Goal: Task Accomplishment & Management: Use online tool/utility

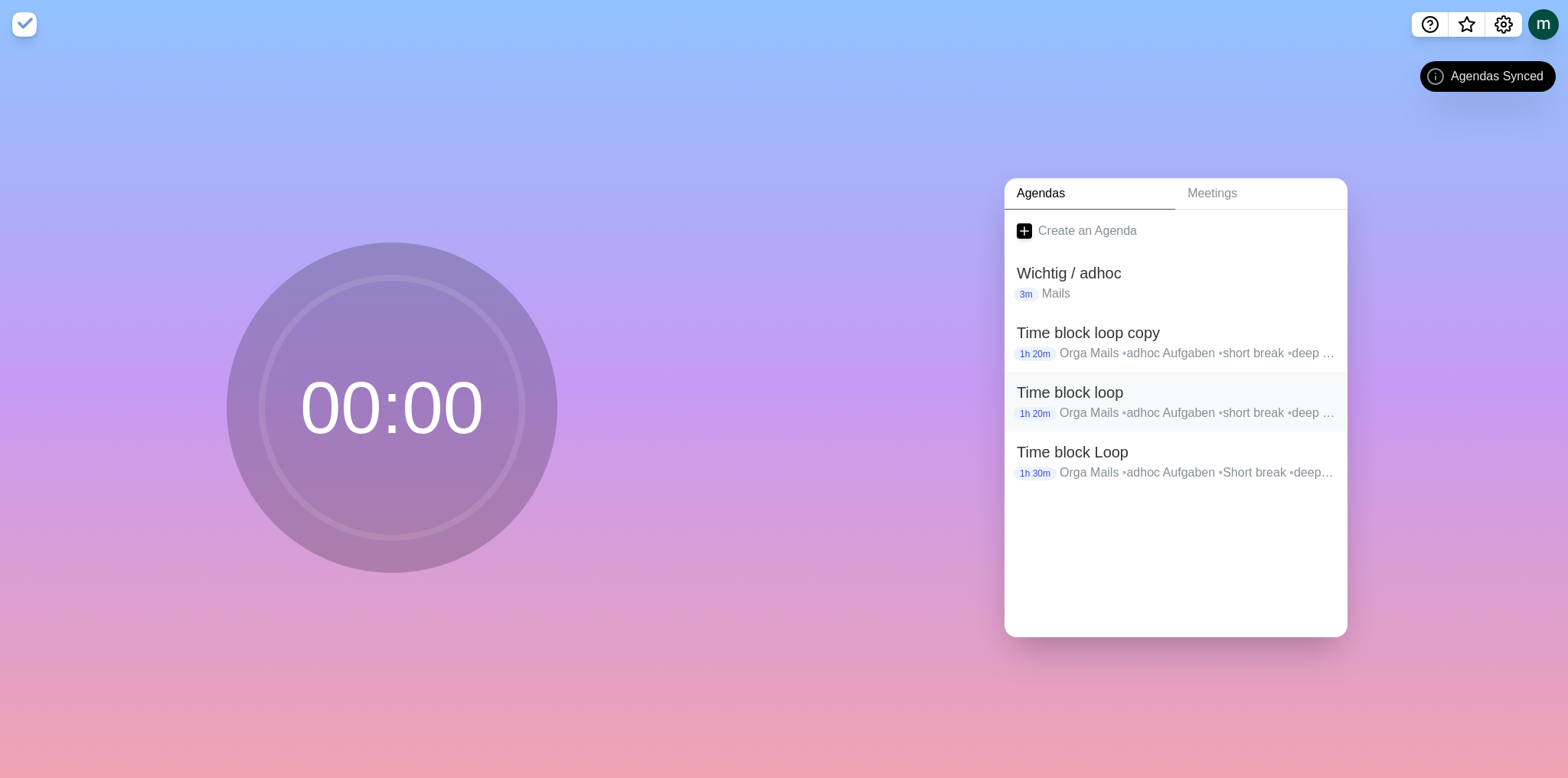
click at [1185, 394] on h2 "Time block loop" at bounding box center [1176, 392] width 318 height 23
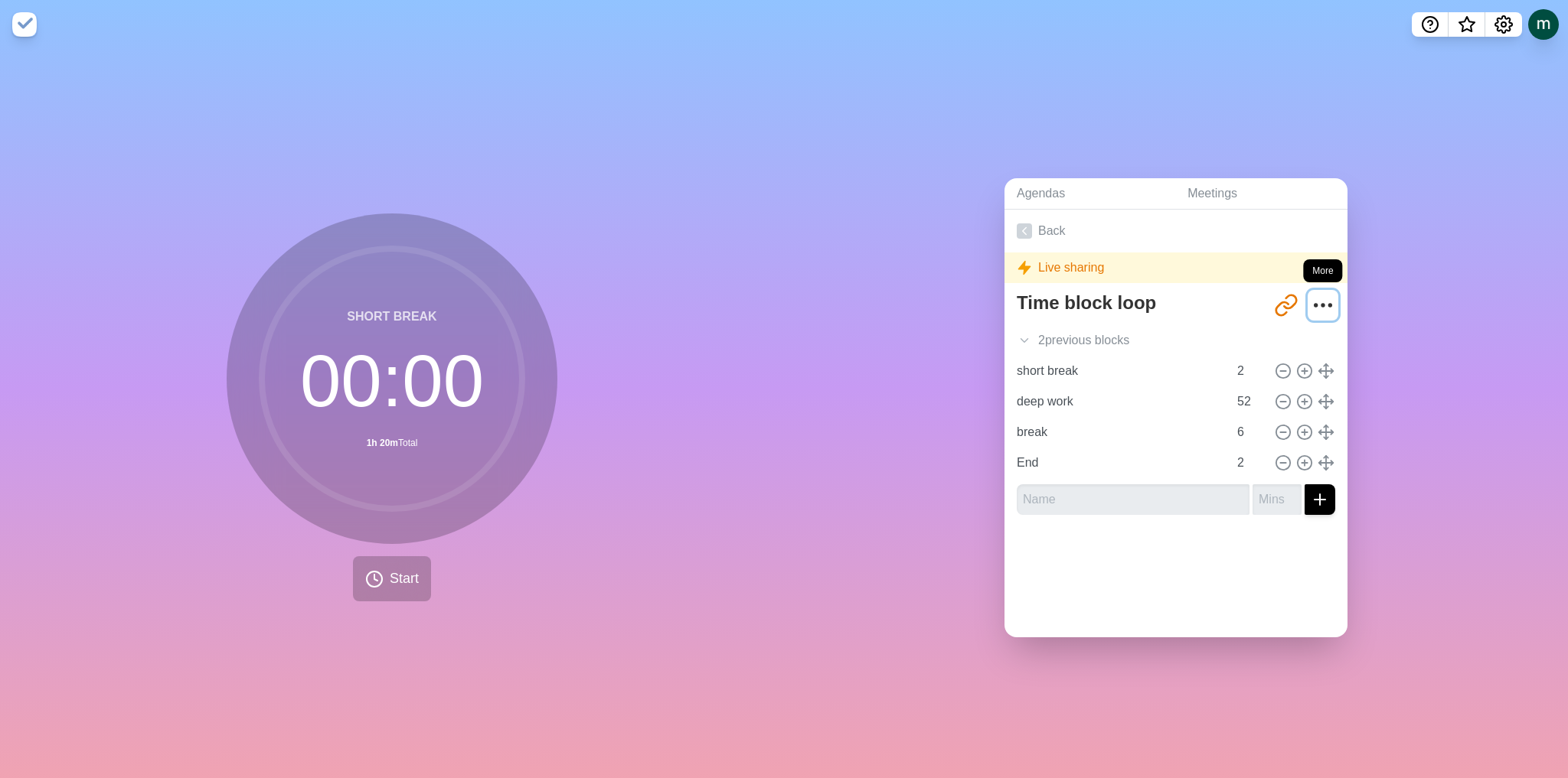
click at [1311, 295] on icon "More" at bounding box center [1323, 305] width 24 height 24
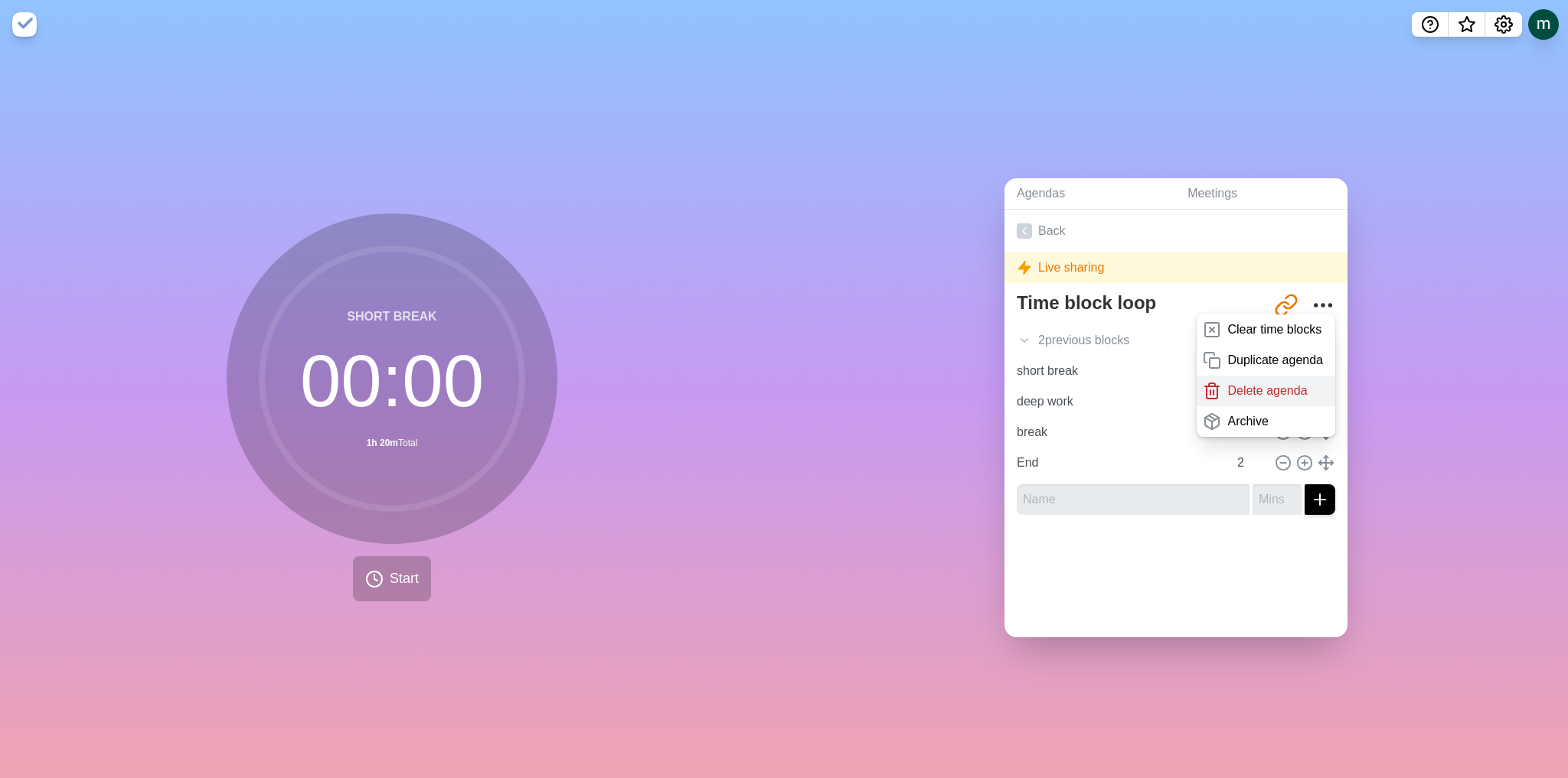
click at [1231, 394] on div "Delete agenda" at bounding box center [1265, 391] width 138 height 31
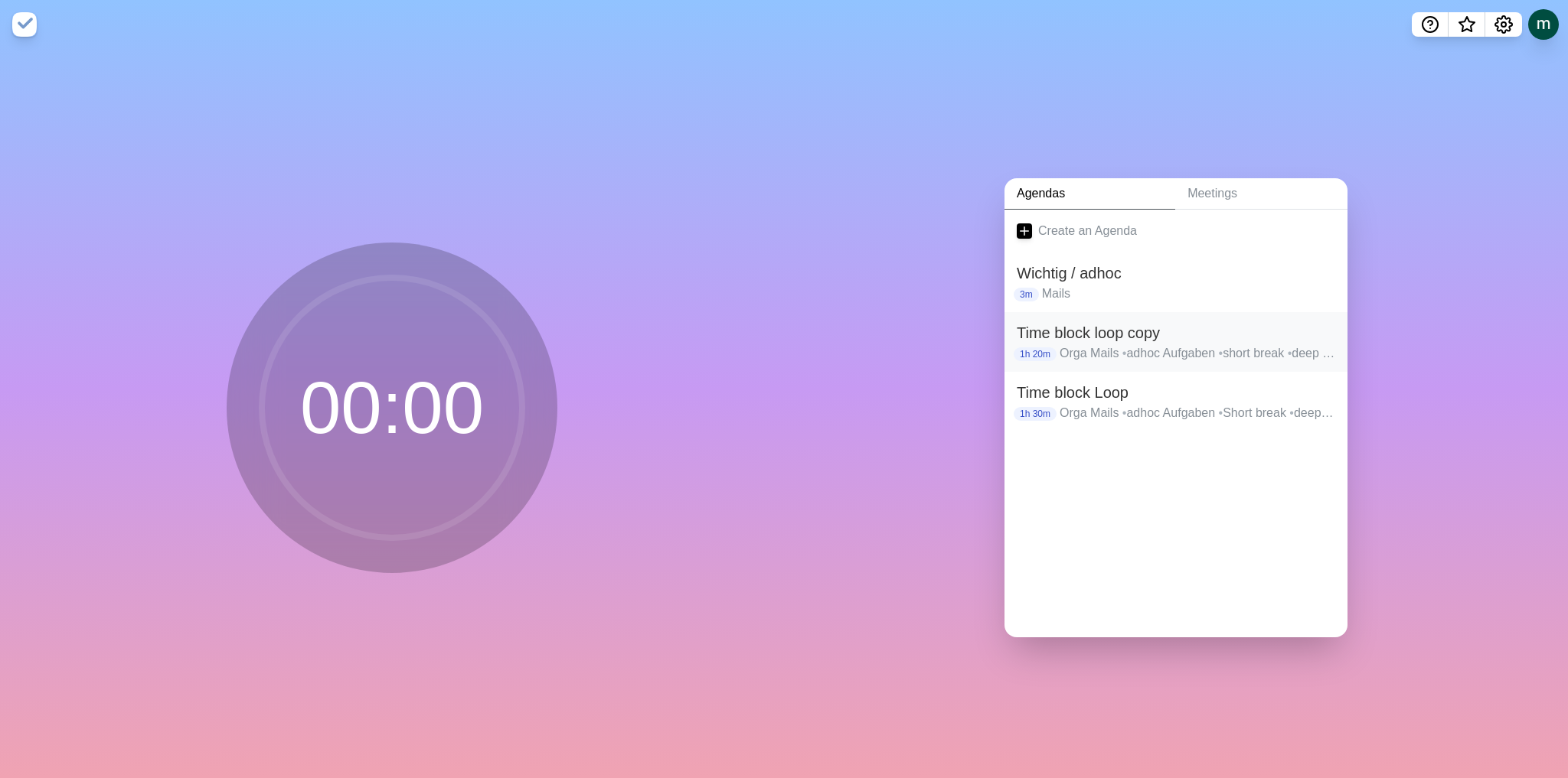
click at [1261, 344] on p "Orga Mails • adhoc Aufgaben • short break • deep work • break • End" at bounding box center [1197, 353] width 276 height 18
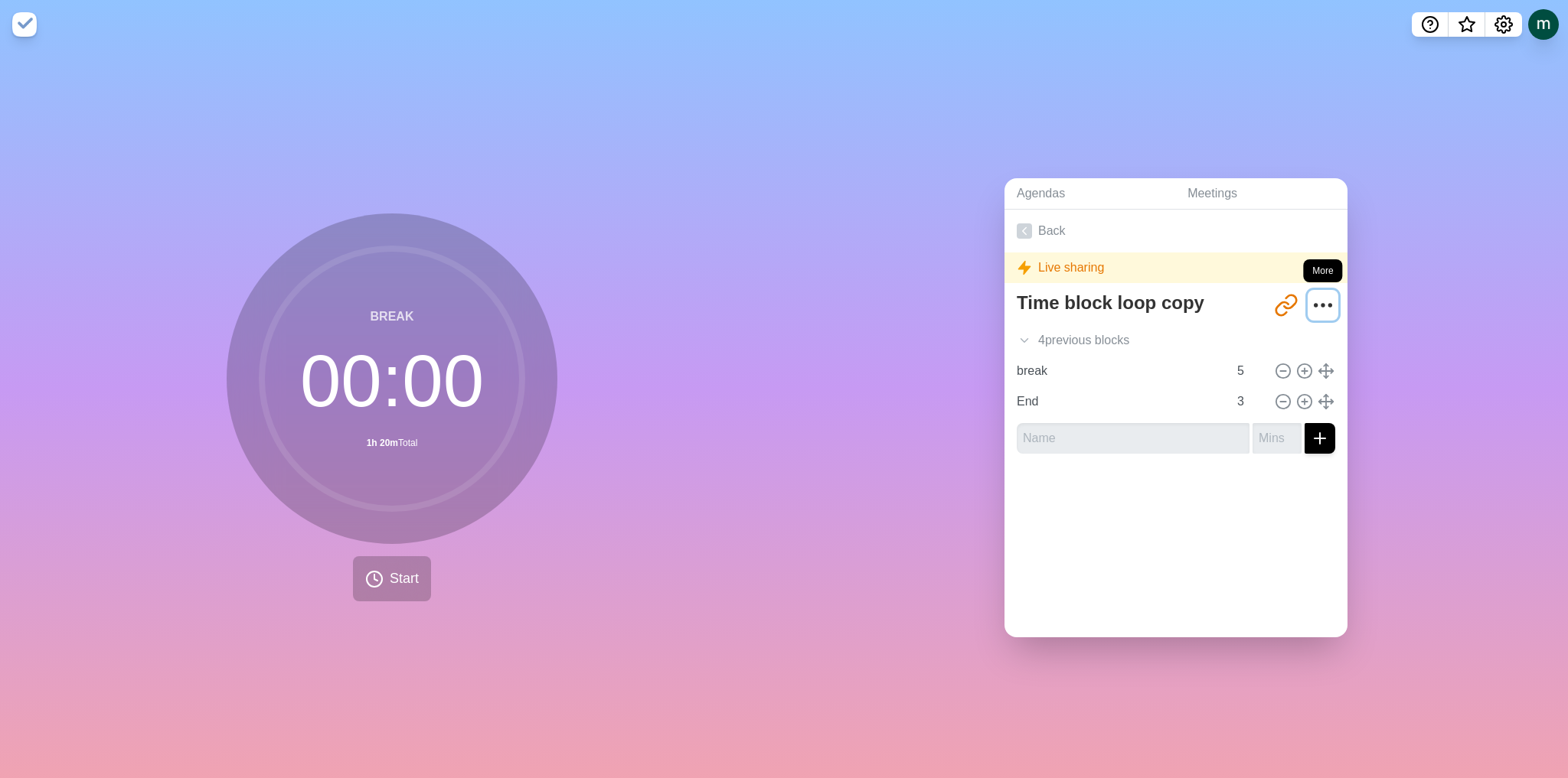
click at [1329, 305] on circle "More" at bounding box center [1330, 306] width 3 height 3
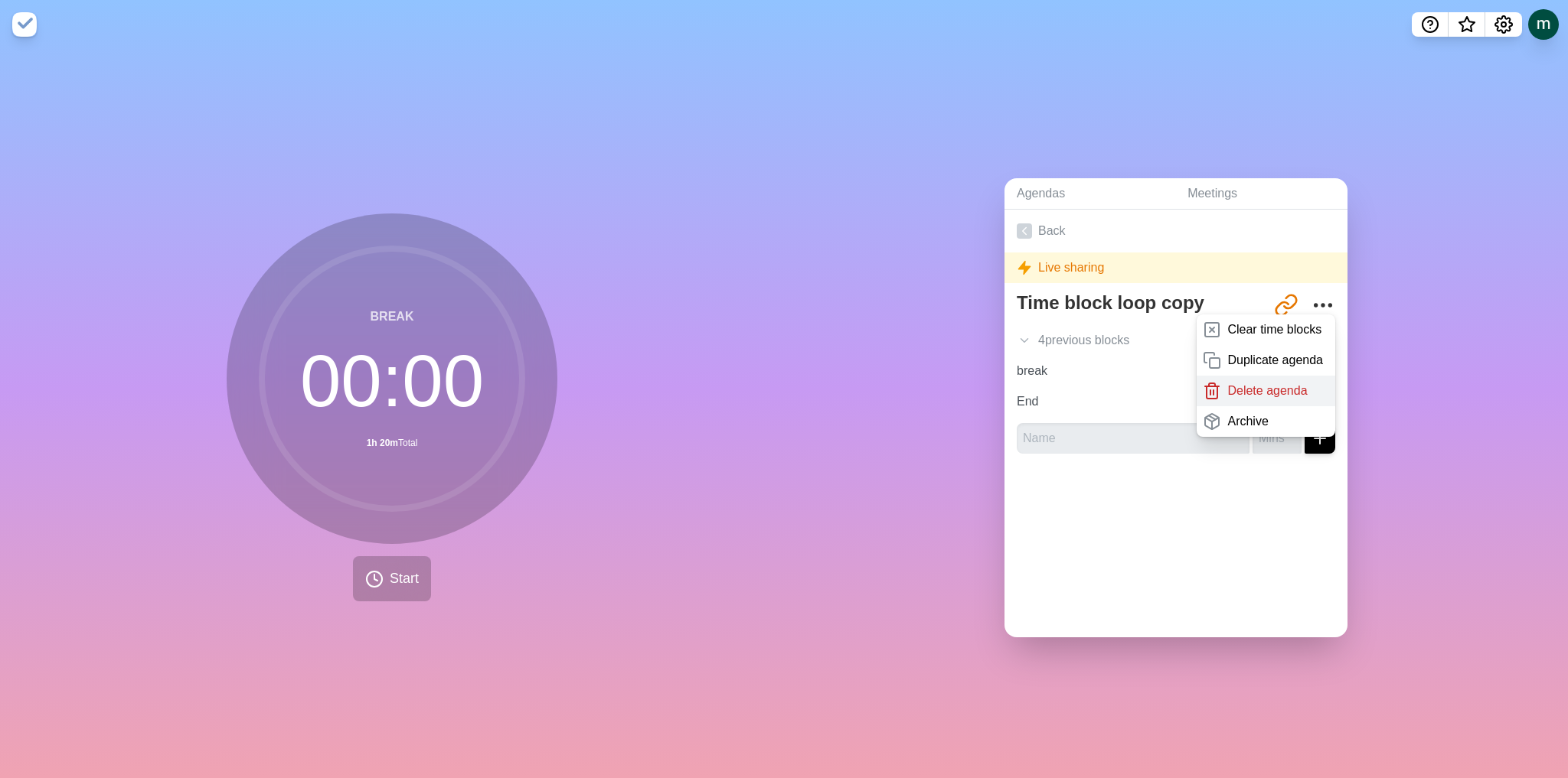
click at [1238, 389] on p "Delete agenda" at bounding box center [1266, 391] width 80 height 18
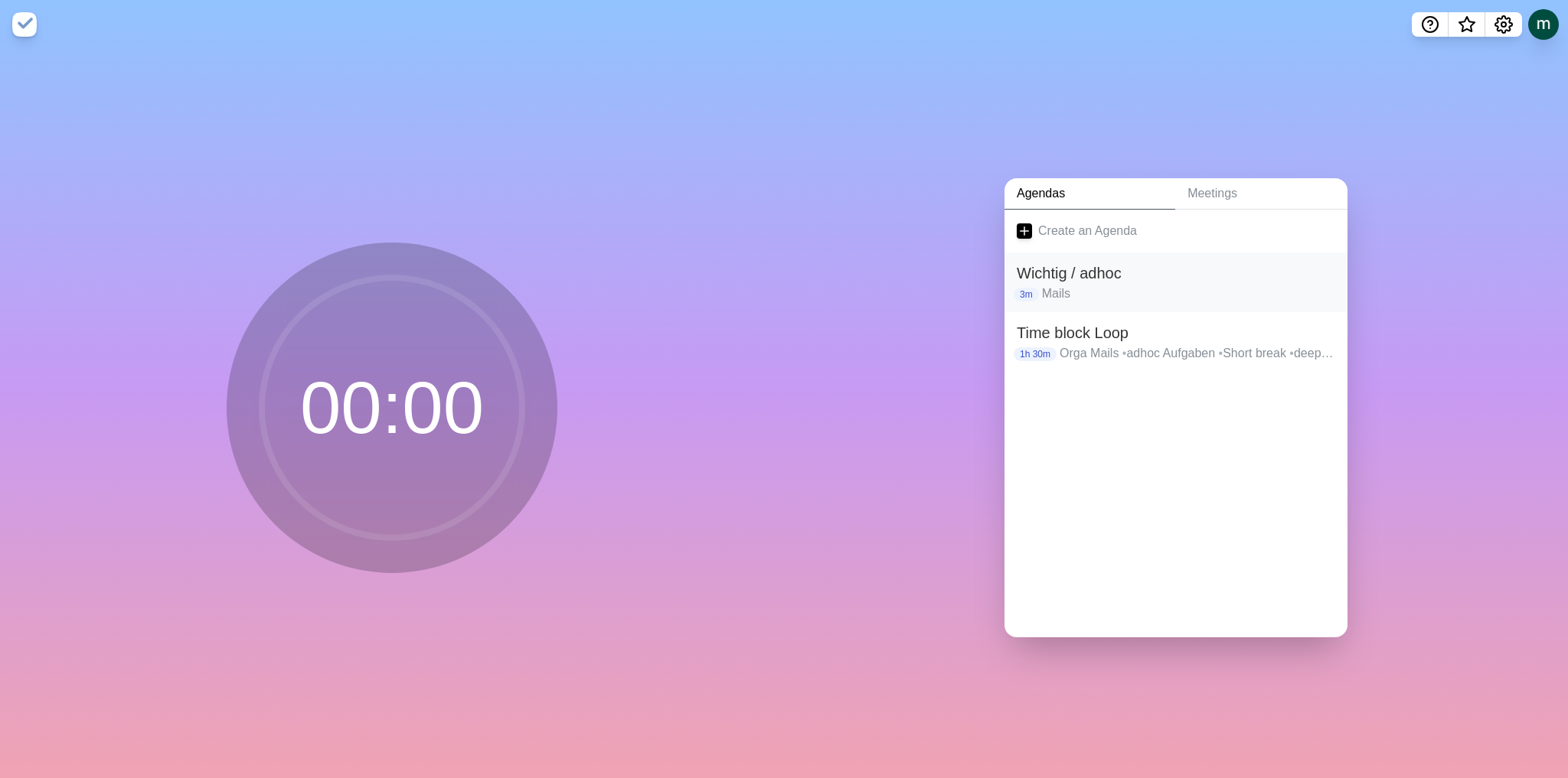
click at [1190, 262] on h2 "Wichtig / adhoc" at bounding box center [1176, 273] width 318 height 23
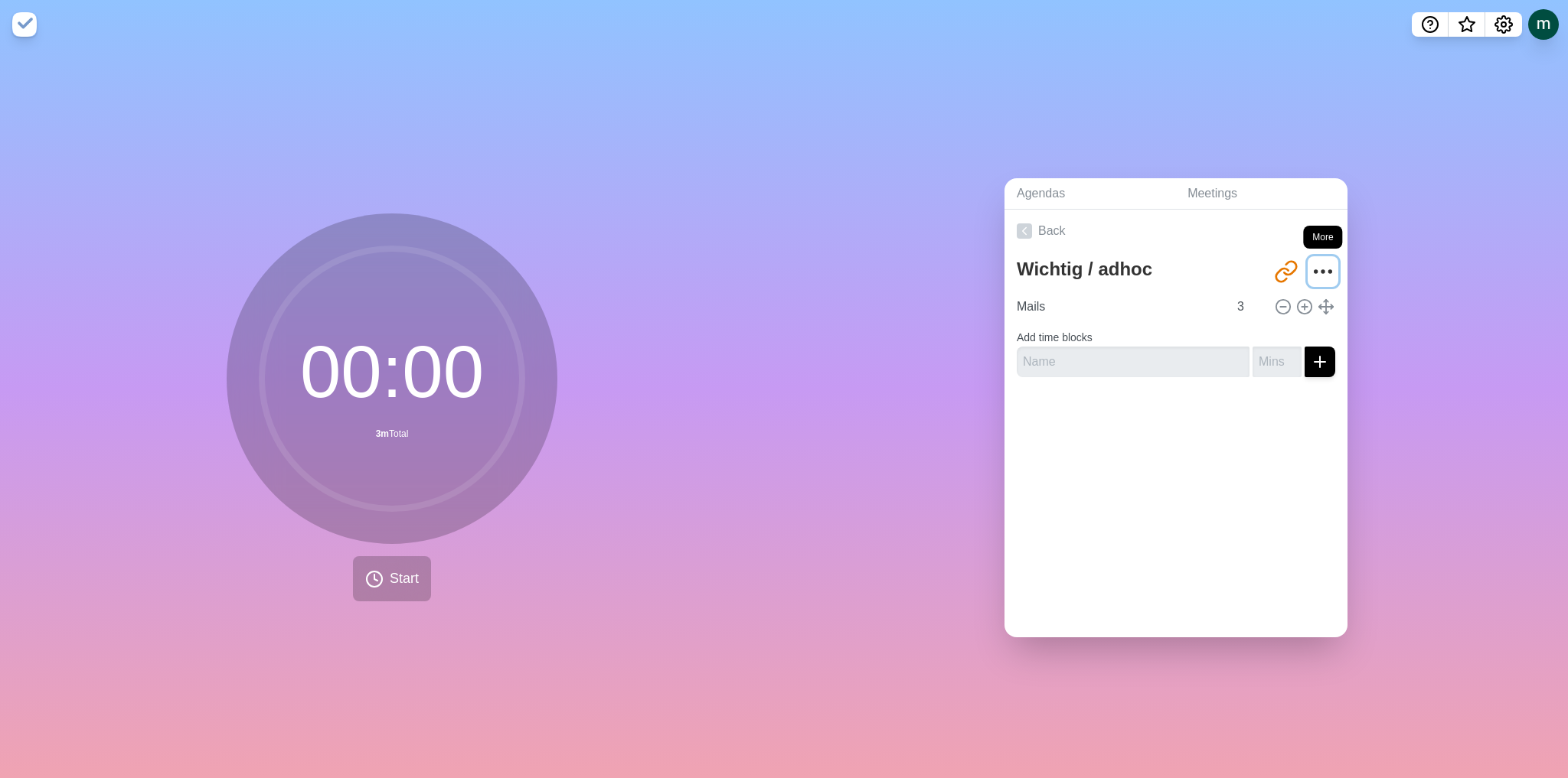
click at [1322, 271] on circle "More" at bounding box center [1323, 272] width 3 height 3
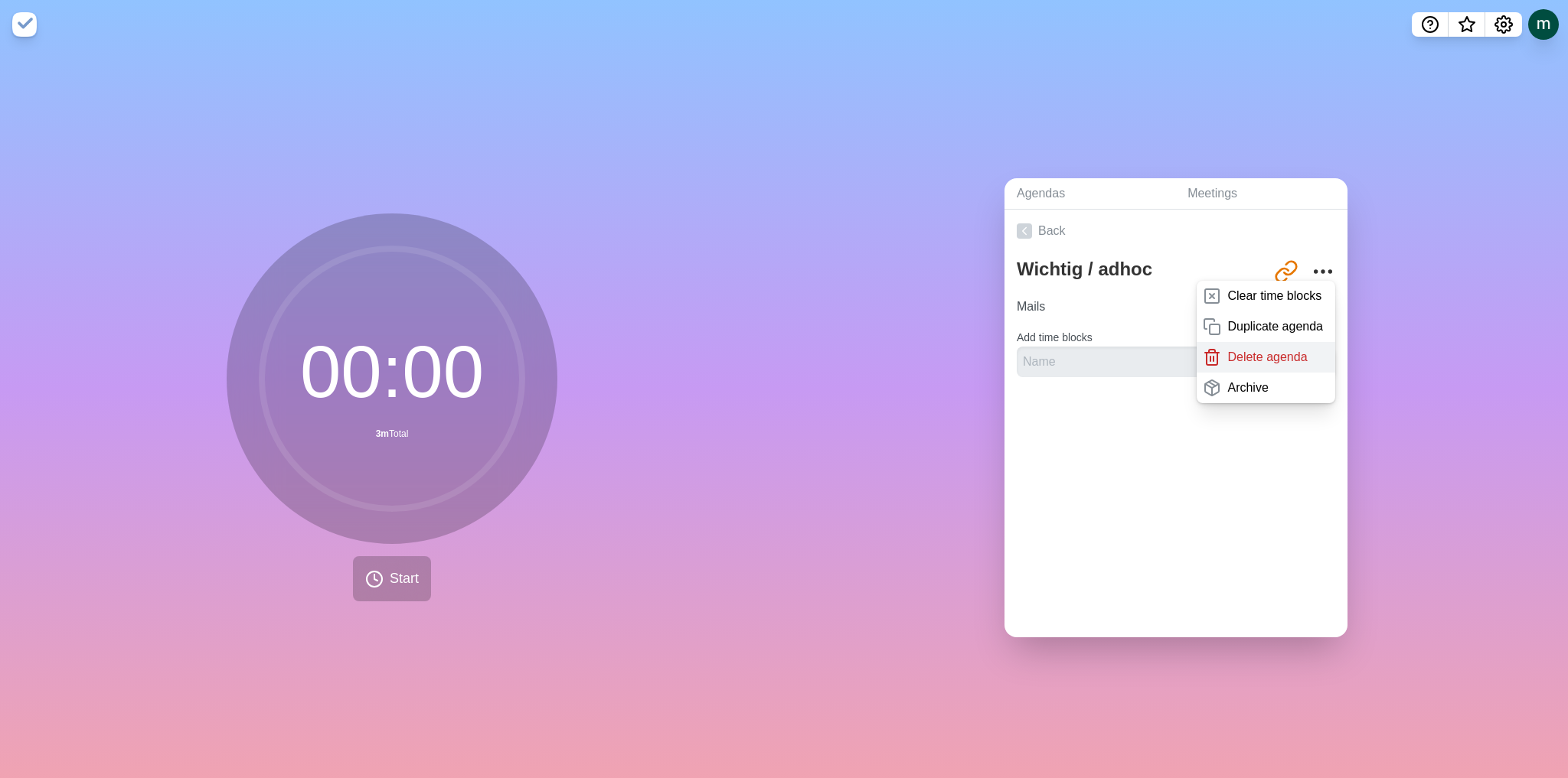
click at [1252, 355] on p "Delete agenda" at bounding box center [1266, 358] width 80 height 18
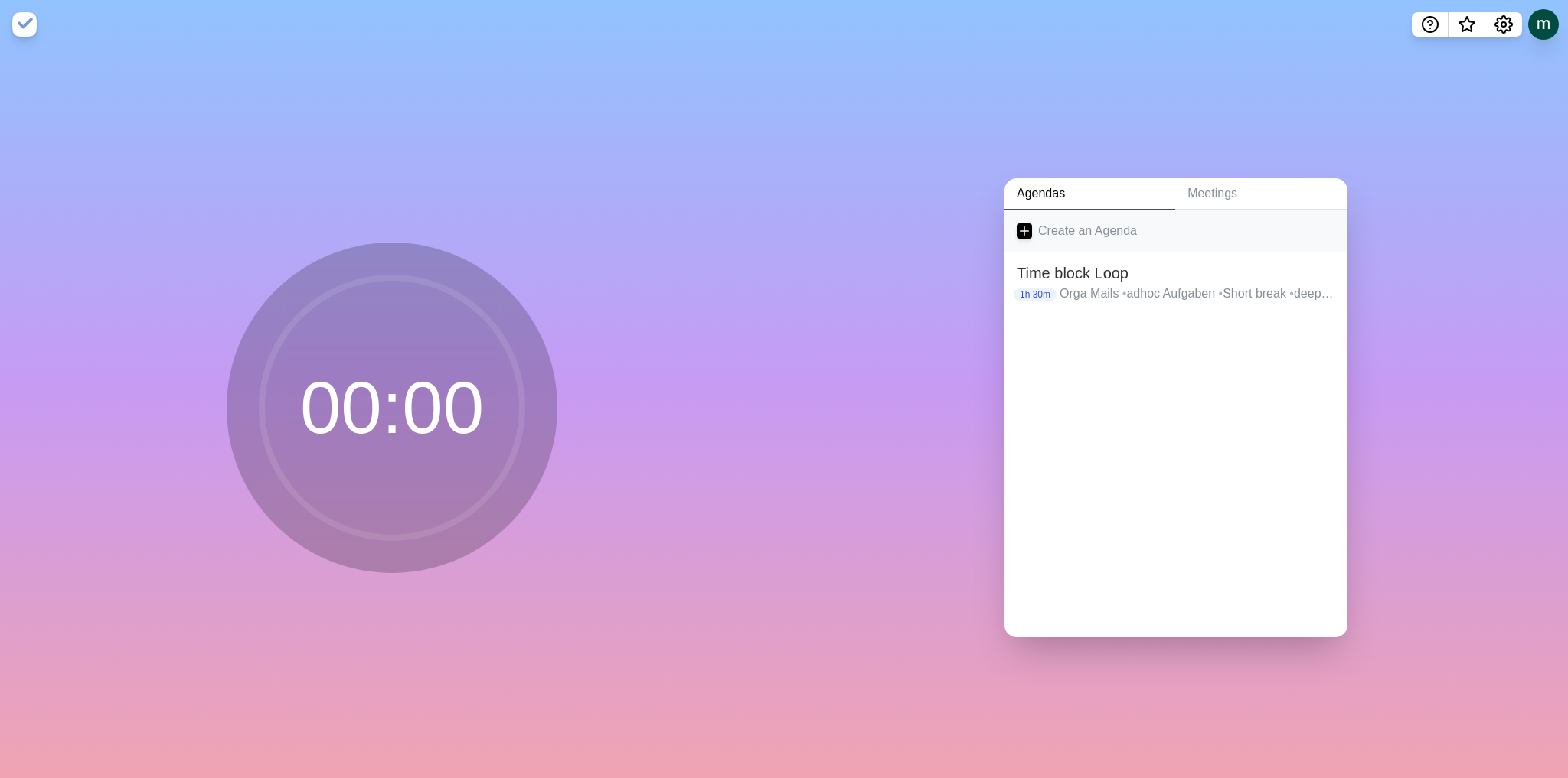
click at [1090, 227] on link "Create an Agenda" at bounding box center [1175, 230] width 343 height 43
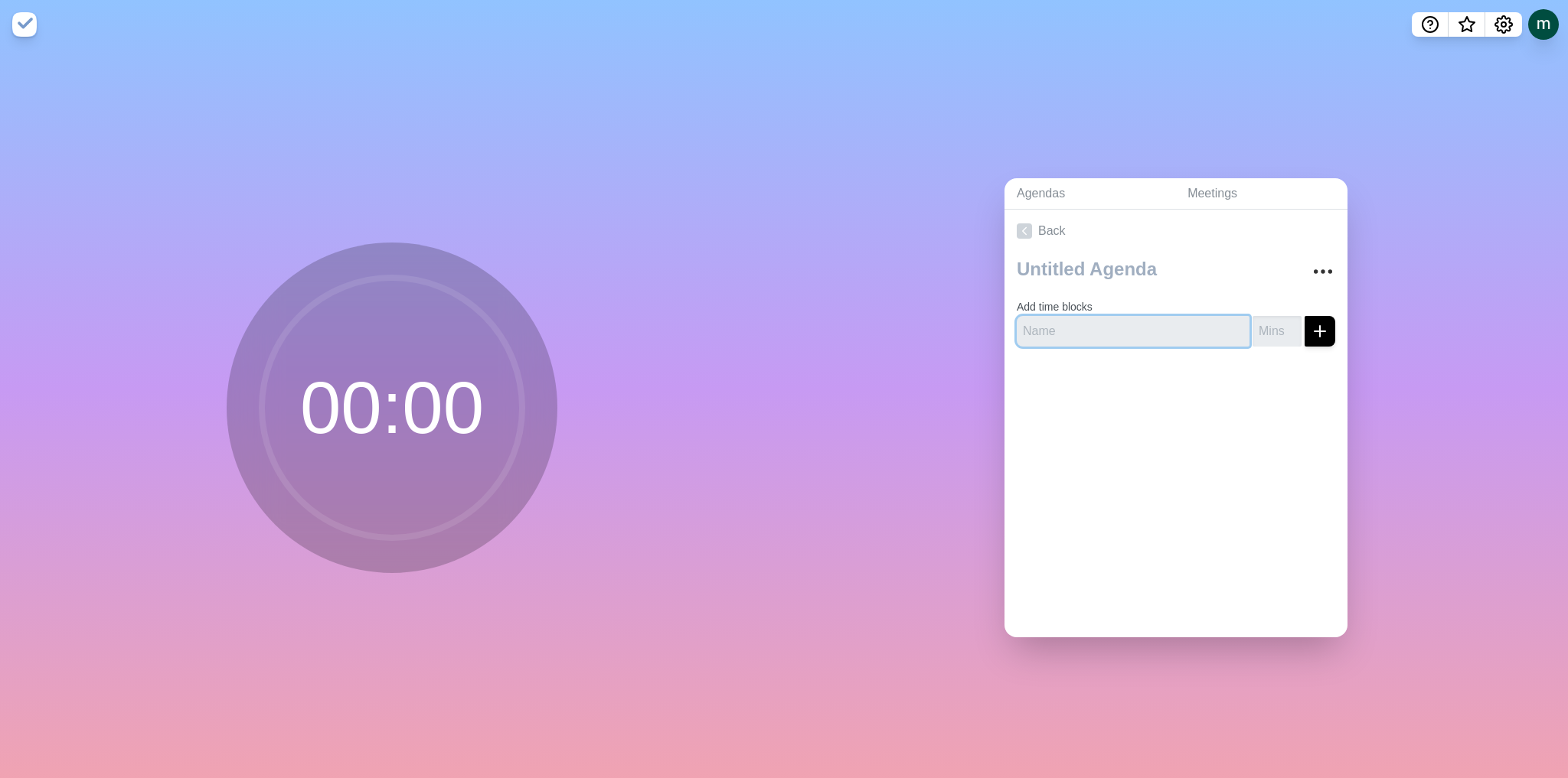
click at [1074, 320] on input "text" at bounding box center [1133, 331] width 233 height 31
click at [1065, 327] on input "Mails / orga" at bounding box center [1133, 331] width 233 height 31
type input "Mails / Orga"
drag, startPoint x: 1253, startPoint y: 320, endPoint x: 1296, endPoint y: 307, distance: 44.9
click at [1254, 320] on input "number" at bounding box center [1277, 331] width 49 height 31
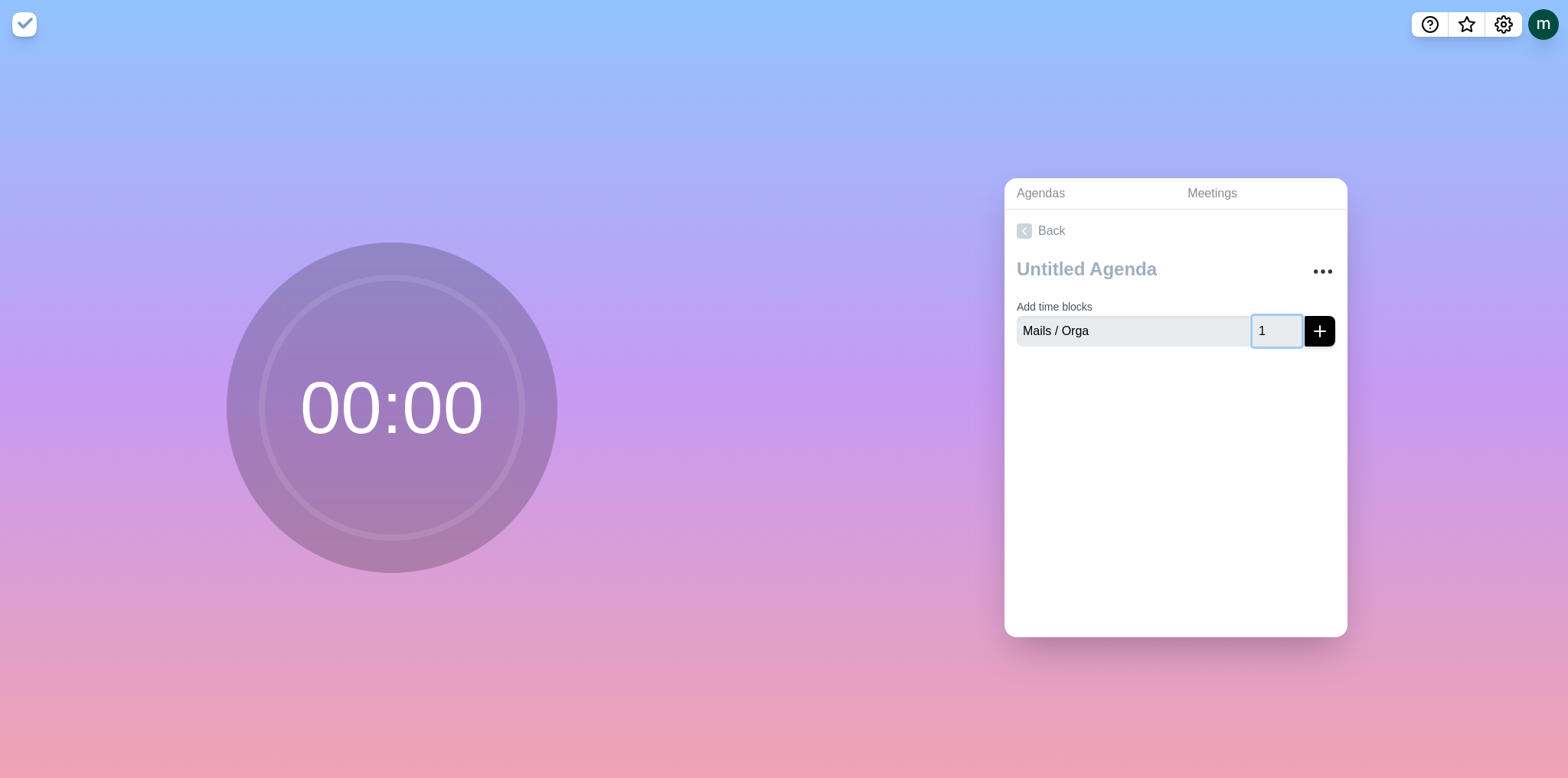
click at [1274, 319] on input "1" at bounding box center [1277, 331] width 49 height 31
click at [1274, 319] on input "2" at bounding box center [1277, 331] width 49 height 31
type input "3"
click at [1274, 319] on input "3" at bounding box center [1277, 331] width 49 height 31
click at [1304, 323] on button "submit" at bounding box center [1319, 331] width 31 height 31
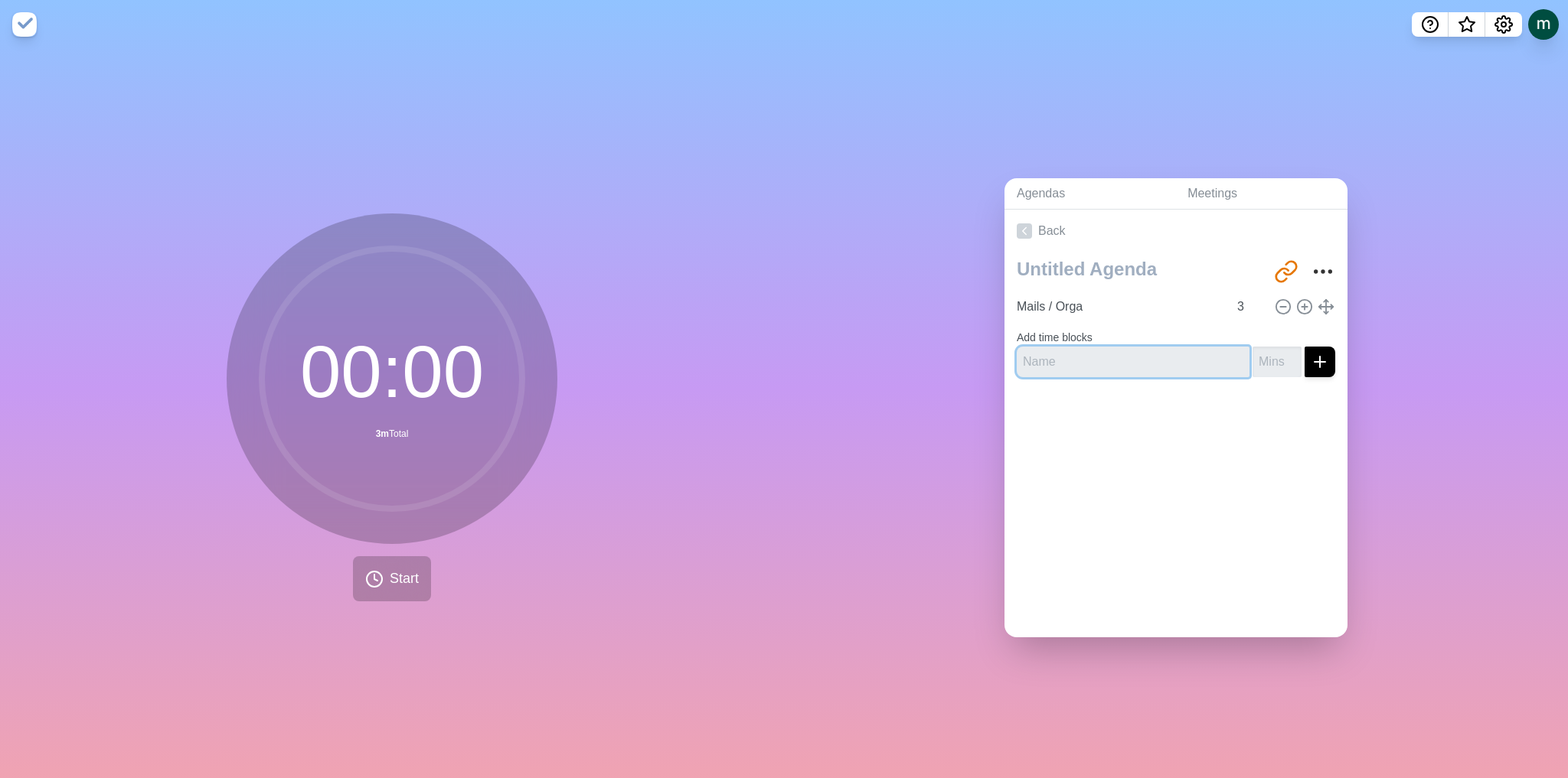
click at [1163, 360] on input "text" at bounding box center [1133, 362] width 233 height 31
type input "Adhoc ToDo`s"
click at [1261, 355] on input "number" at bounding box center [1277, 362] width 49 height 31
click at [1276, 351] on input "1" at bounding box center [1277, 362] width 49 height 31
click at [1276, 351] on input "2" at bounding box center [1277, 362] width 49 height 31
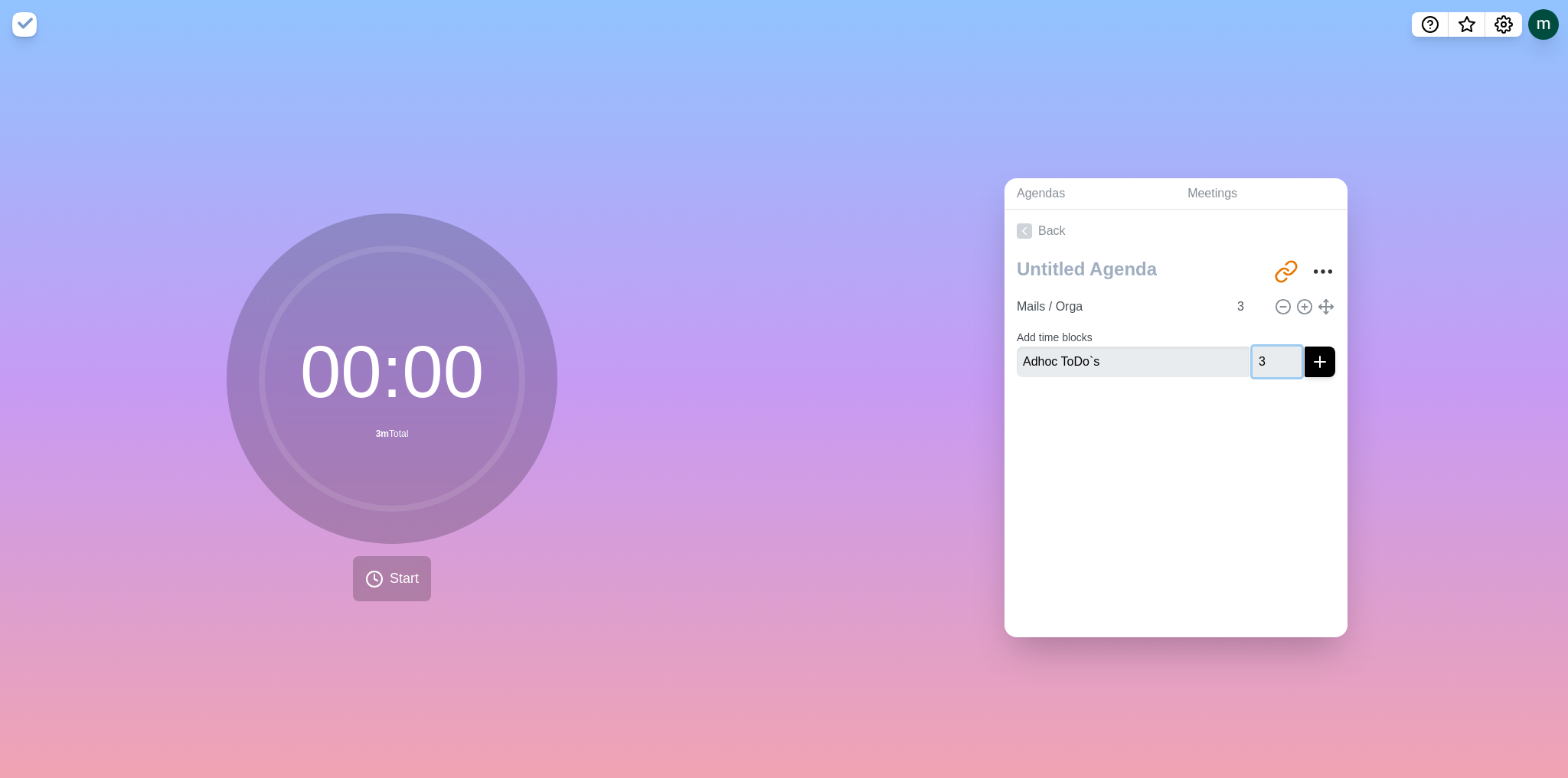
click at [1276, 351] on input "3" at bounding box center [1277, 362] width 49 height 31
click at [1276, 351] on input "4" at bounding box center [1277, 362] width 49 height 31
click at [1276, 351] on input "5" at bounding box center [1277, 362] width 49 height 31
click at [1276, 351] on input "6" at bounding box center [1277, 362] width 49 height 31
type input "7"
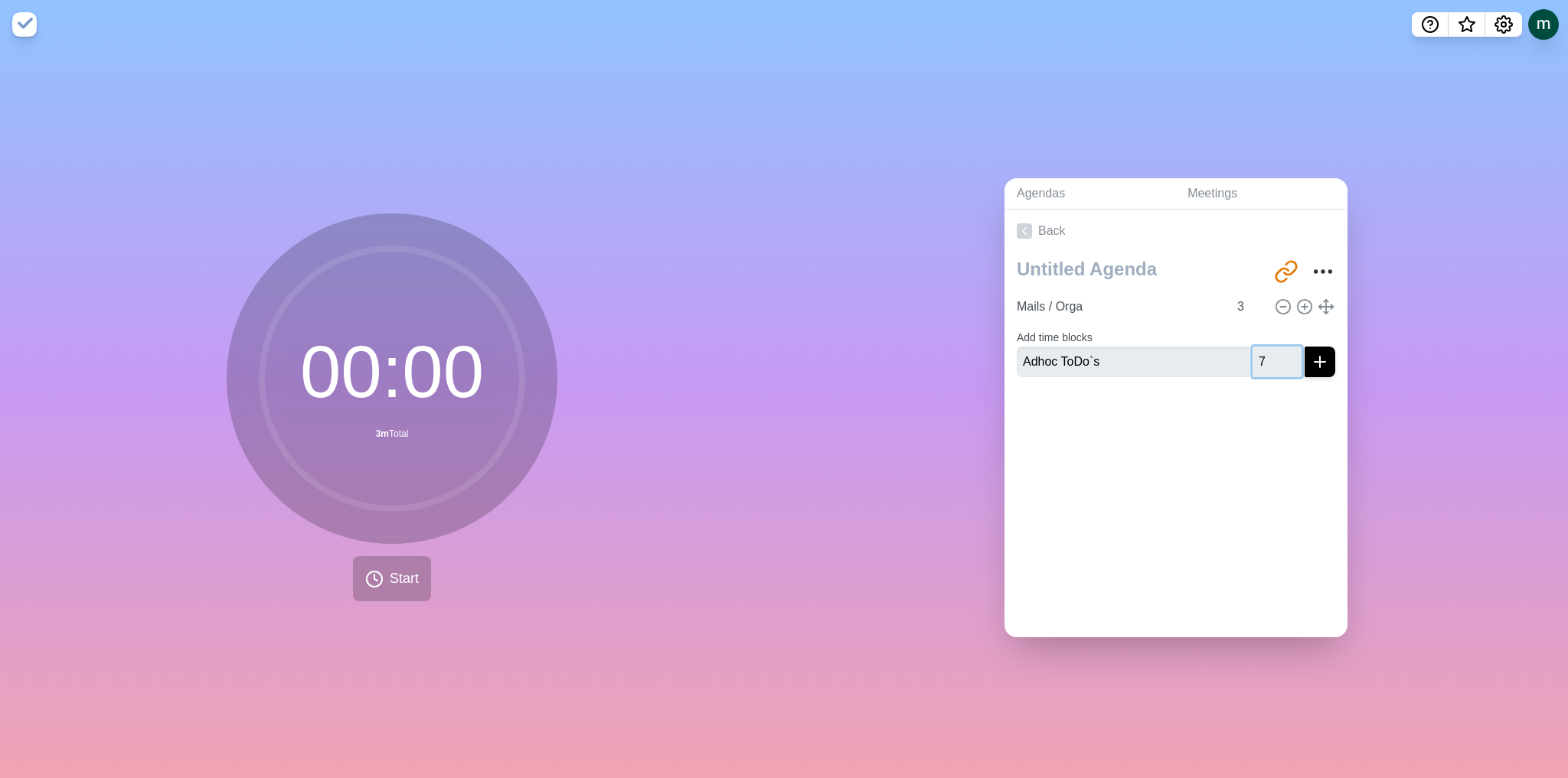
click at [1276, 351] on input "7" at bounding box center [1277, 362] width 49 height 31
click at [1314, 362] on line "submit" at bounding box center [1319, 362] width 11 height 0
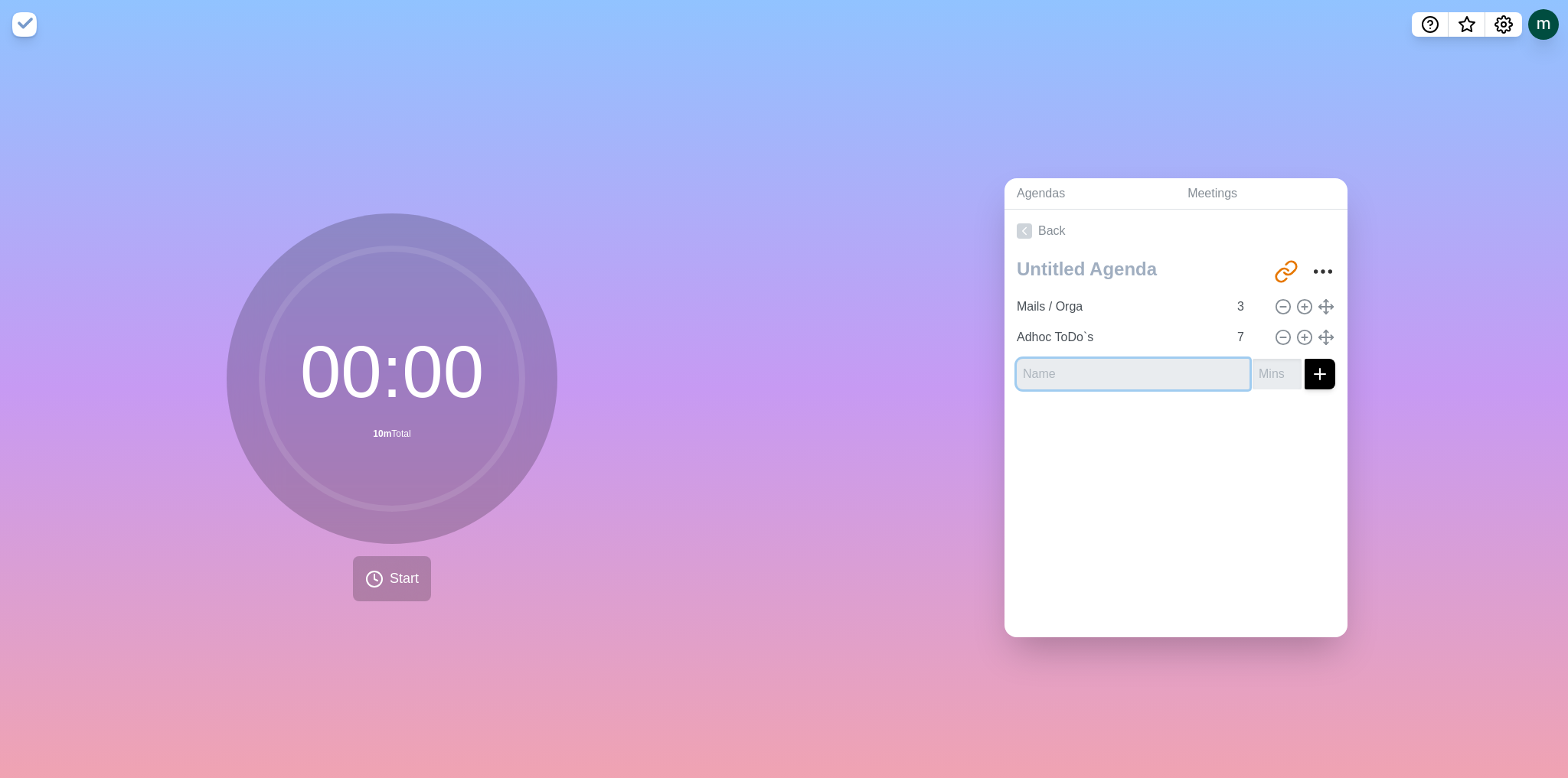
click at [1107, 359] on input "text" at bounding box center [1133, 374] width 233 height 31
type input "Focustime"
click at [1257, 361] on input "number" at bounding box center [1277, 374] width 49 height 31
type input "53"
click at [1311, 365] on icon "submit" at bounding box center [1320, 374] width 18 height 18
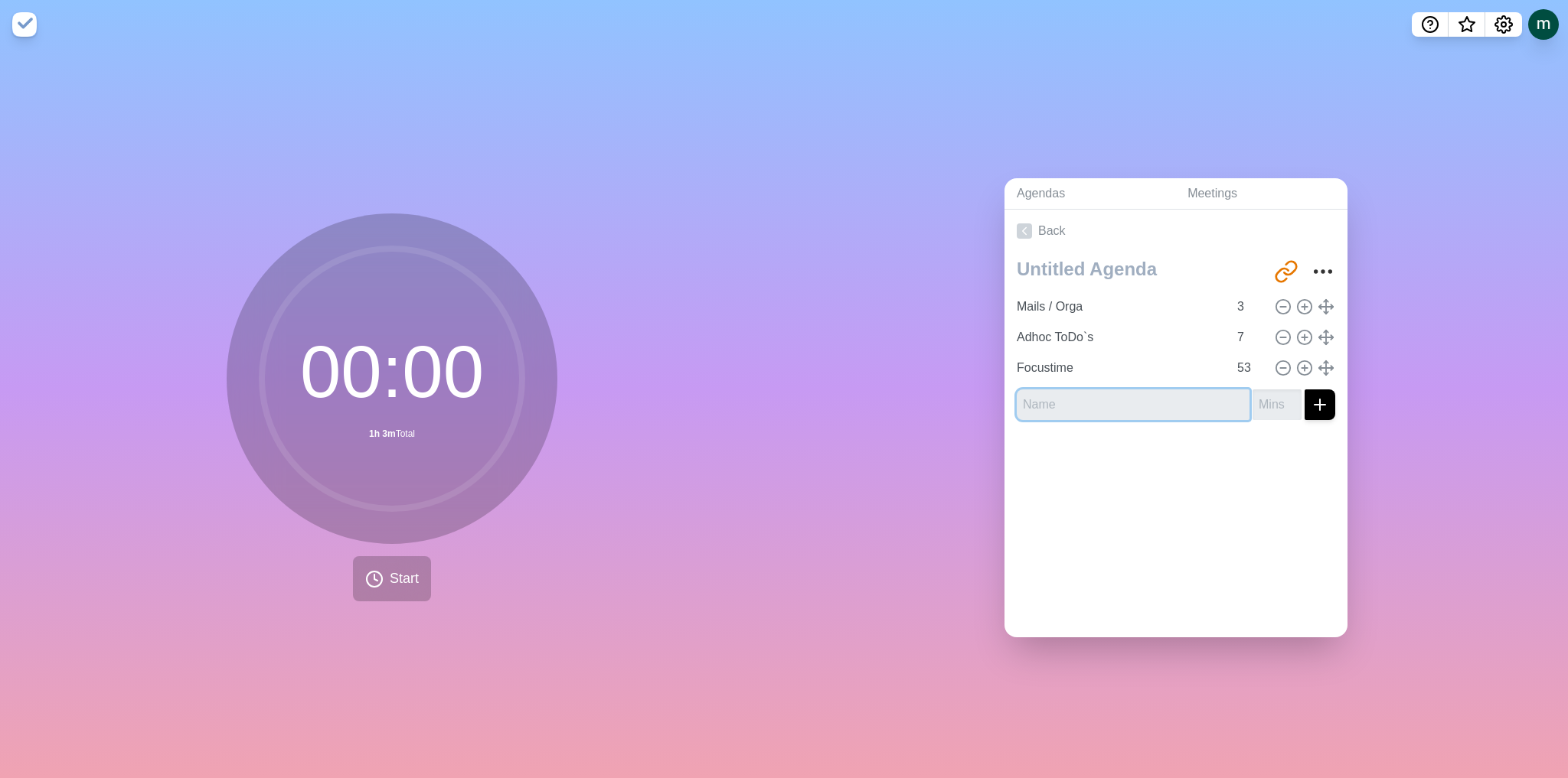
click at [1119, 400] on input "text" at bounding box center [1133, 404] width 233 height 31
type input "Adhoc ToDo`s"
click at [1277, 390] on input "1" at bounding box center [1277, 404] width 49 height 31
click at [1277, 390] on input "2" at bounding box center [1277, 404] width 49 height 31
click at [1277, 390] on input "3" at bounding box center [1277, 404] width 49 height 31
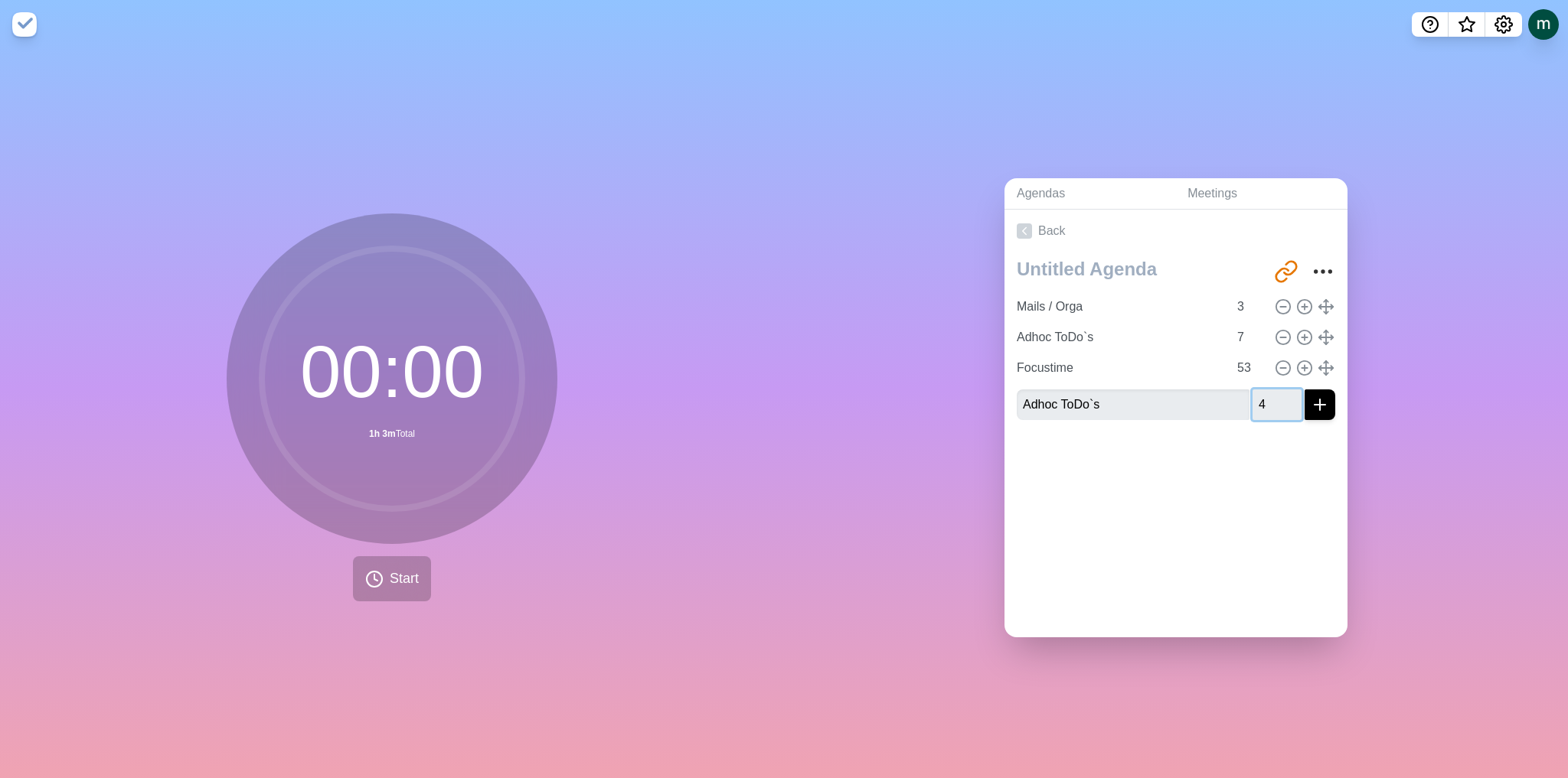
click at [1277, 389] on input "4" at bounding box center [1277, 404] width 49 height 31
click at [1279, 389] on input "4" at bounding box center [1277, 404] width 49 height 31
click at [1274, 389] on input "4" at bounding box center [1277, 404] width 49 height 31
click at [1277, 391] on input "5" at bounding box center [1277, 404] width 49 height 31
click at [1277, 391] on input "6" at bounding box center [1277, 404] width 49 height 31
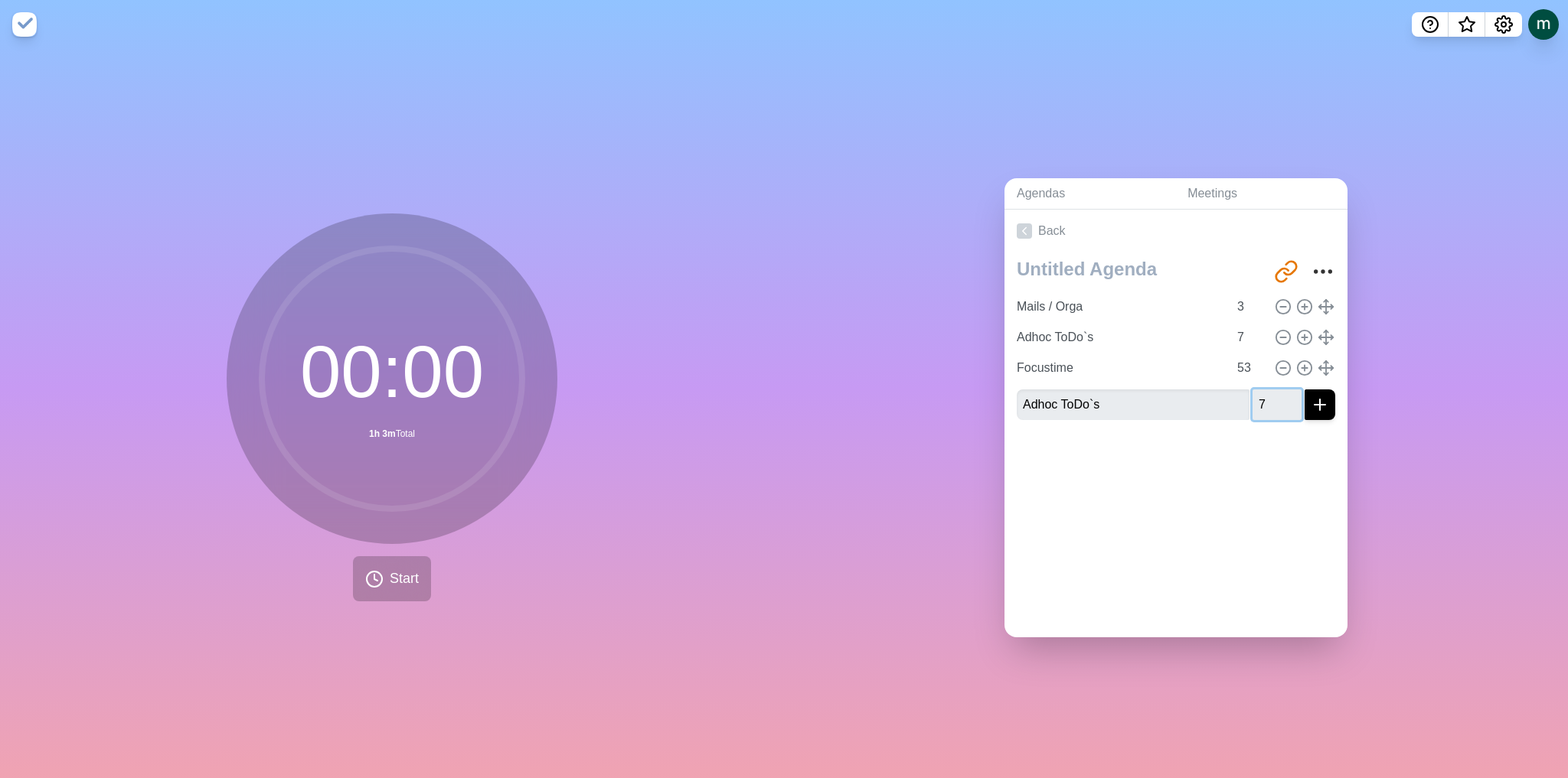
type input "7"
click at [1277, 391] on input "7" at bounding box center [1277, 404] width 49 height 31
click at [1320, 399] on line "submit" at bounding box center [1320, 404] width 0 height 11
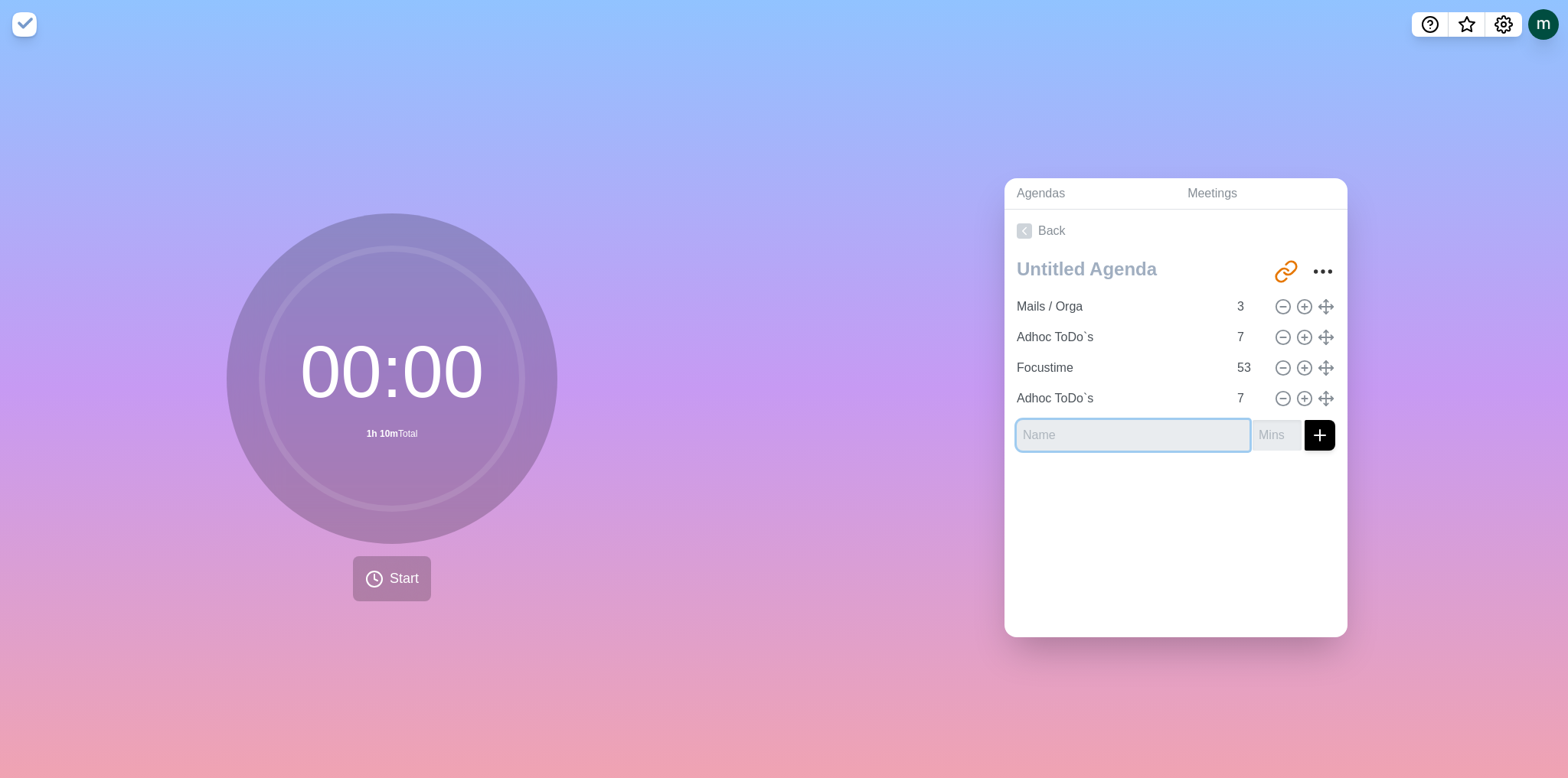
click at [1095, 436] on input "text" at bounding box center [1133, 435] width 233 height 31
type input "Meditation"
click at [1267, 434] on input "number" at bounding box center [1277, 435] width 49 height 31
type input "17"
click at [1304, 420] on button "submit" at bounding box center [1319, 435] width 31 height 31
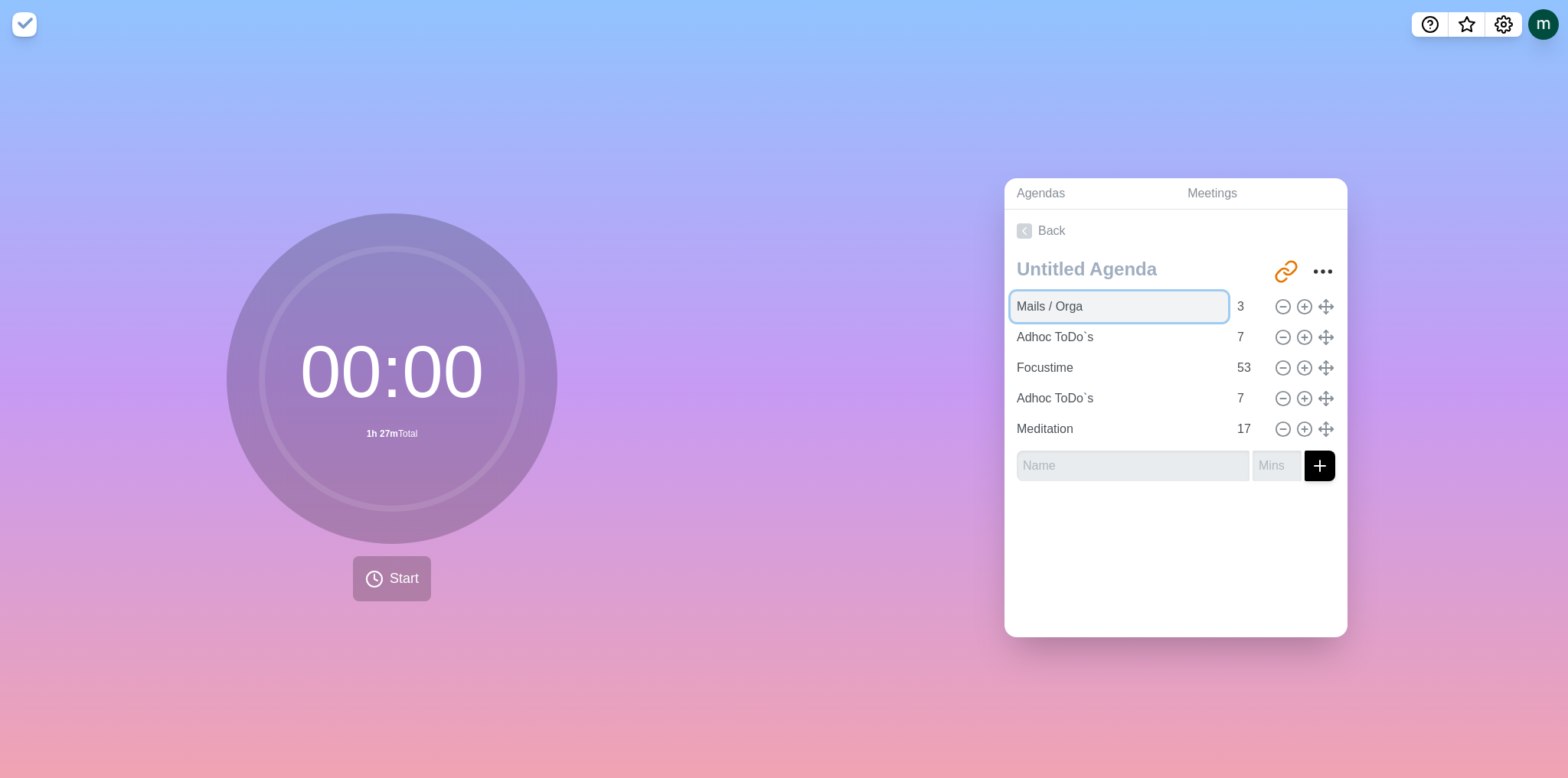
click at [1101, 300] on input "Mails / Orga" at bounding box center [1119, 307] width 218 height 31
click at [1246, 415] on input "18" at bounding box center [1250, 429] width 37 height 31
click at [1246, 415] on input "19" at bounding box center [1250, 429] width 37 height 31
type input "20"
click at [1246, 415] on input "20" at bounding box center [1250, 429] width 37 height 31
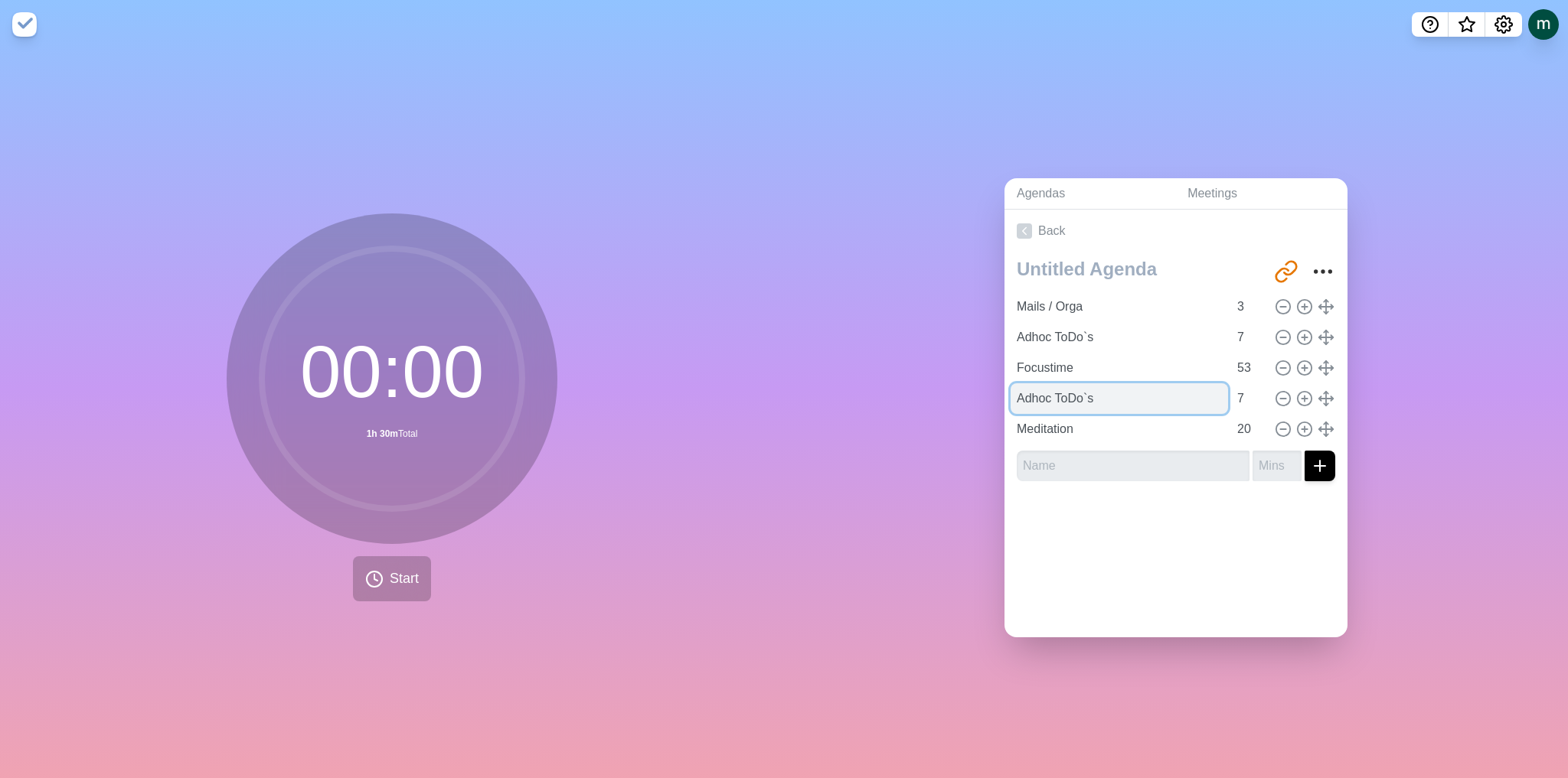
click at [1045, 394] on input "Adhoc ToDo`s" at bounding box center [1119, 399] width 218 height 31
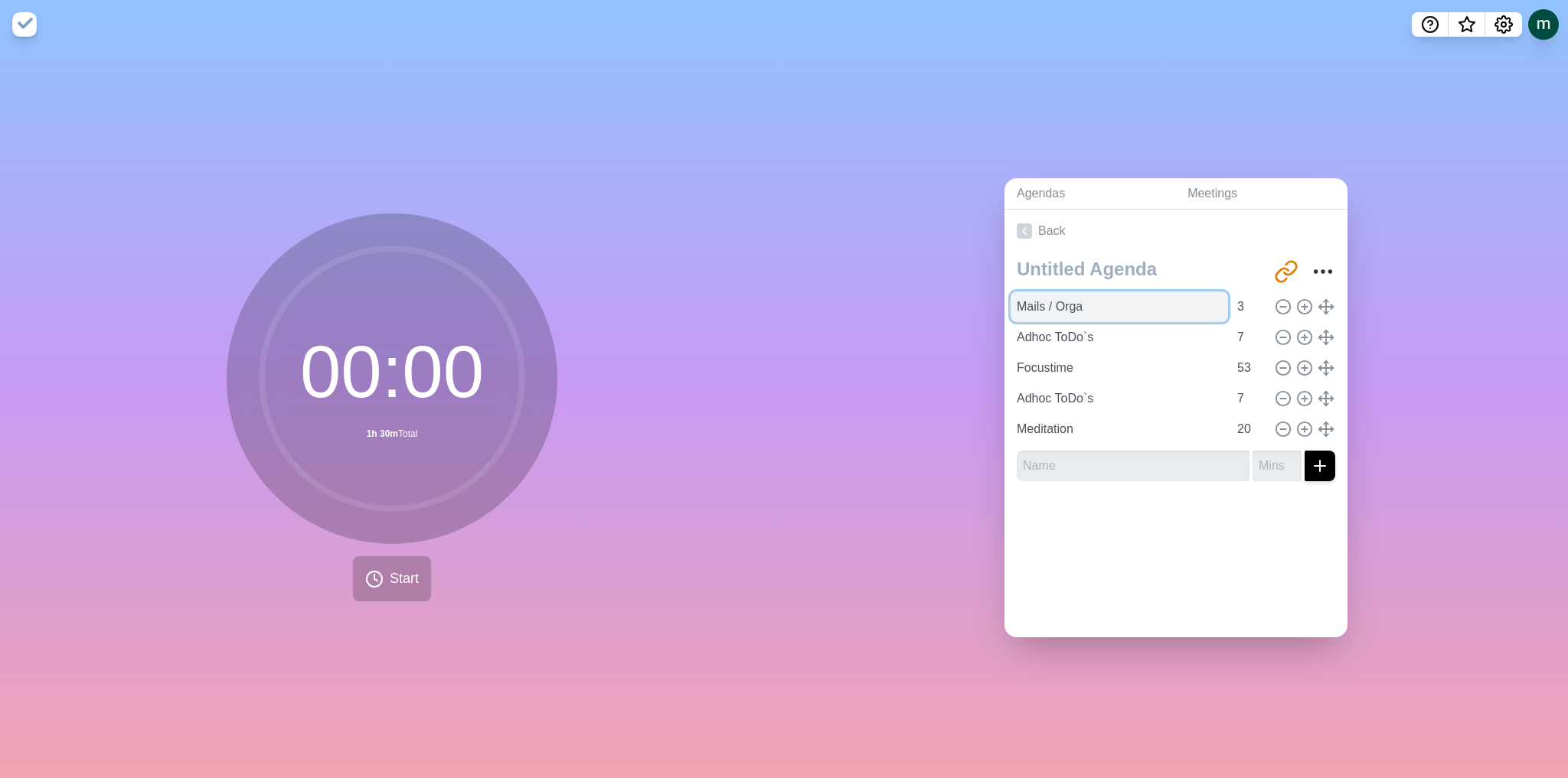
click at [1064, 291] on input "Mails / Orga" at bounding box center [1119, 307] width 218 height 31
click at [406, 563] on button "Start" at bounding box center [391, 579] width 78 height 45
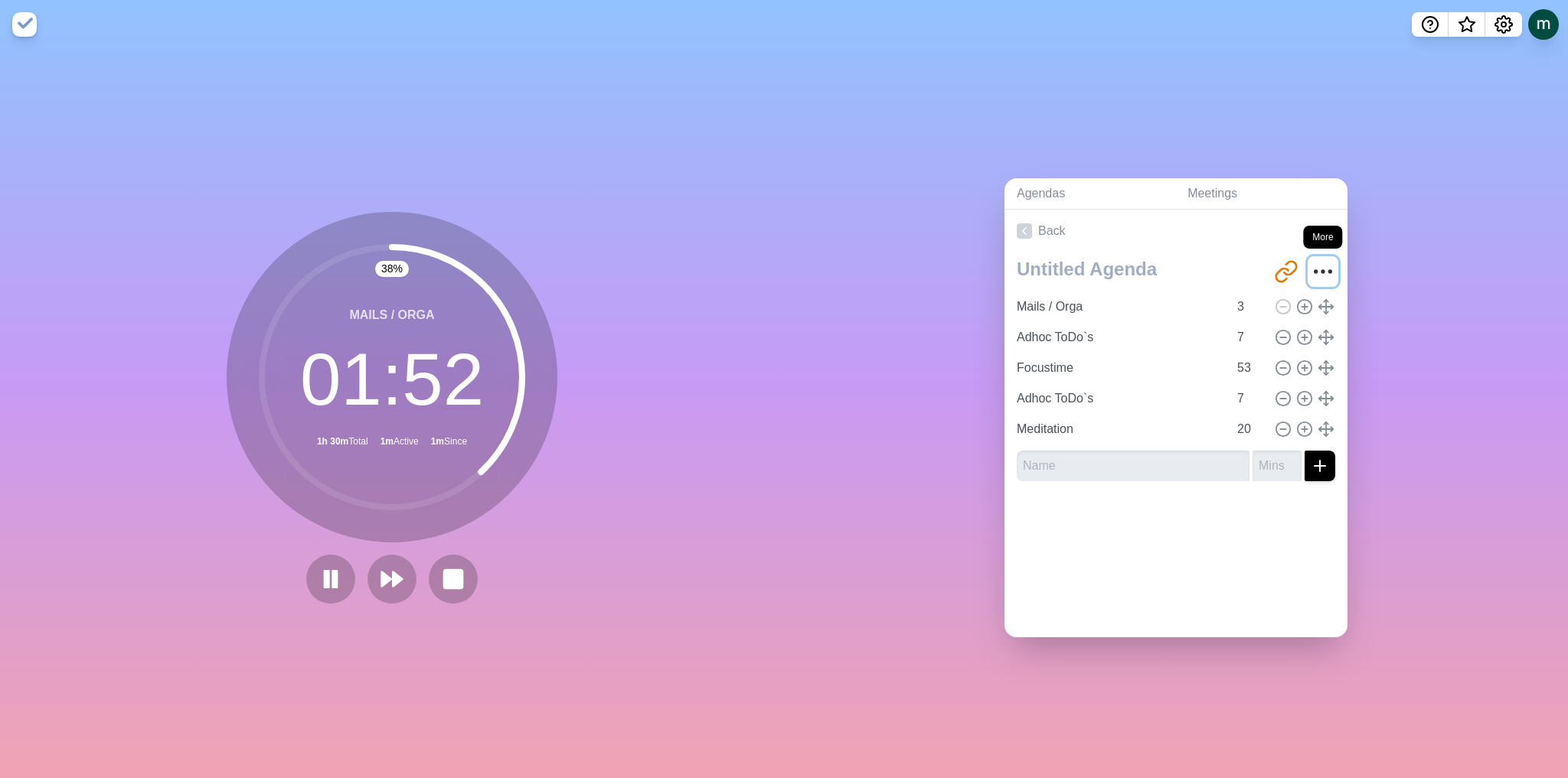
click at [1312, 262] on icon "More" at bounding box center [1323, 271] width 24 height 24
click at [1208, 144] on div "Agendas Meetings Back [URL][DOMAIN_NAME] Mails / Orga 3 Adhoc ToDo`s 7 Focustim…" at bounding box center [1176, 413] width 784 height 729
click at [1500, 19] on icon "Settings" at bounding box center [1504, 24] width 17 height 17
click at [1465, 60] on p "Preferences" at bounding box center [1452, 58] width 66 height 18
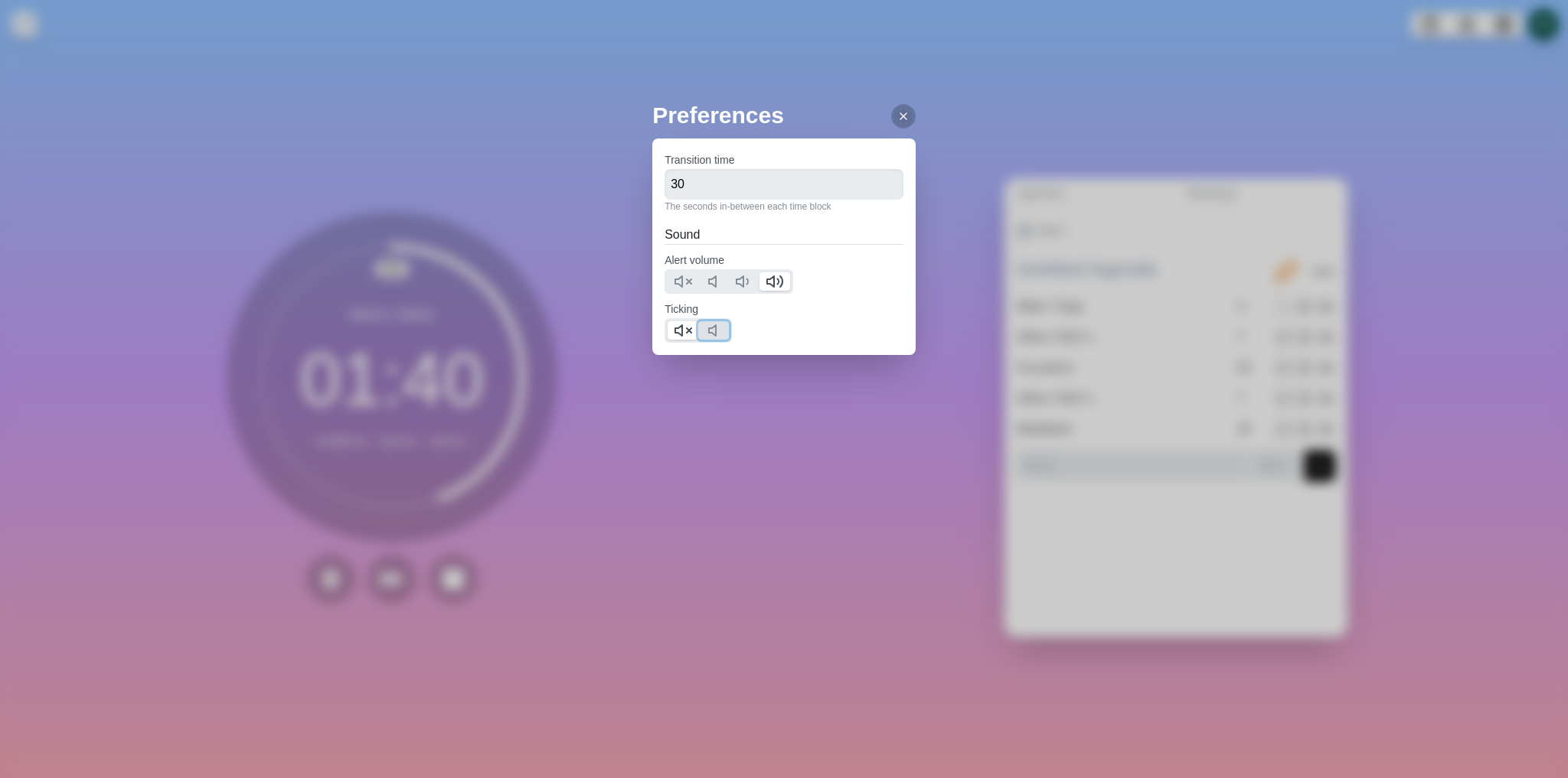
click at [712, 330] on icon at bounding box center [716, 331] width 18 height 18
click at [678, 329] on polygon at bounding box center [678, 330] width 7 height 11
click at [897, 120] on icon at bounding box center [903, 116] width 13 height 13
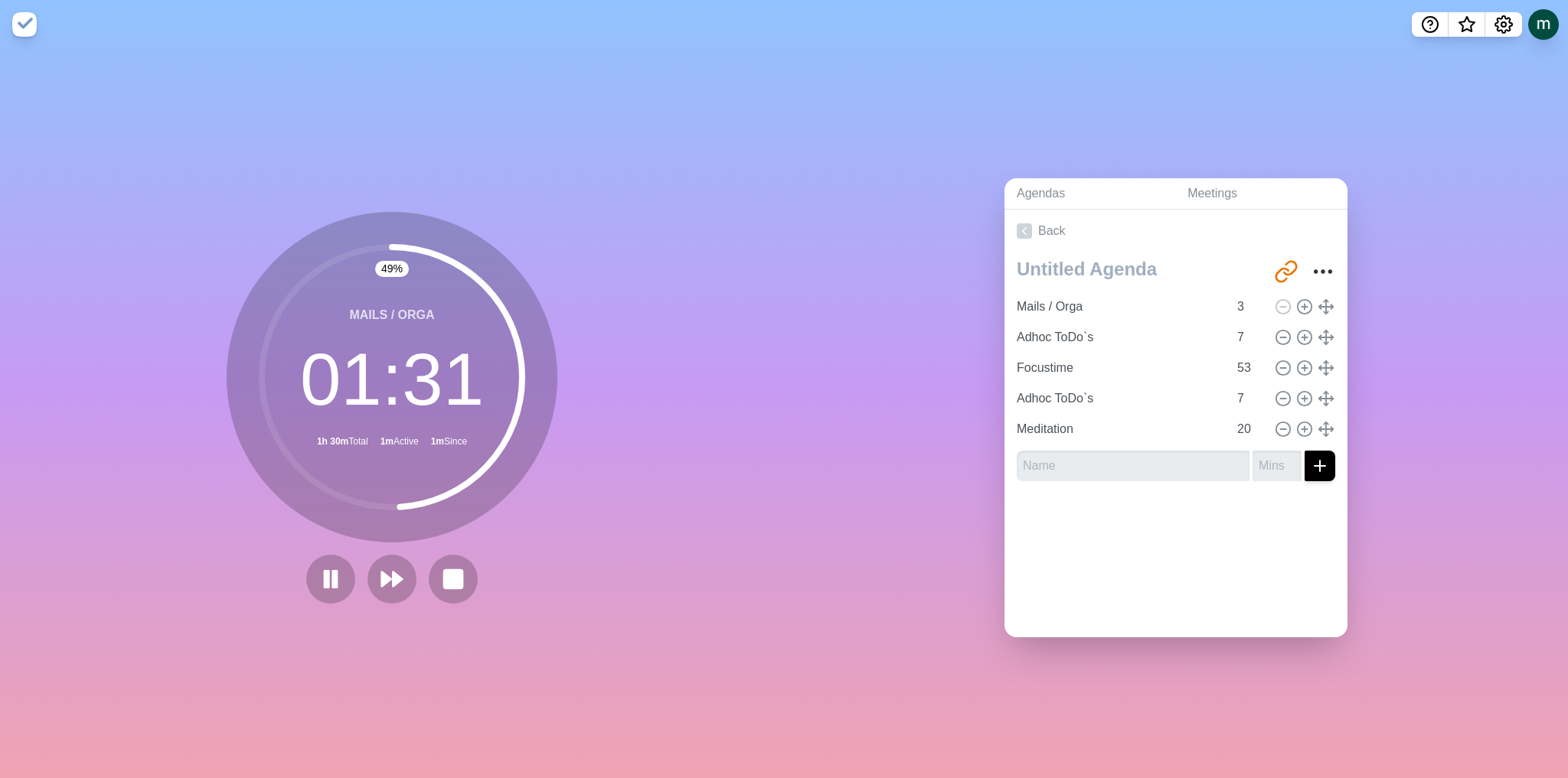
click at [874, 396] on div "Agendas Meetings Back [URL][DOMAIN_NAME] Mails / Orga 3 Adhoc ToDo`s 7 Focustim…" at bounding box center [1176, 413] width 784 height 729
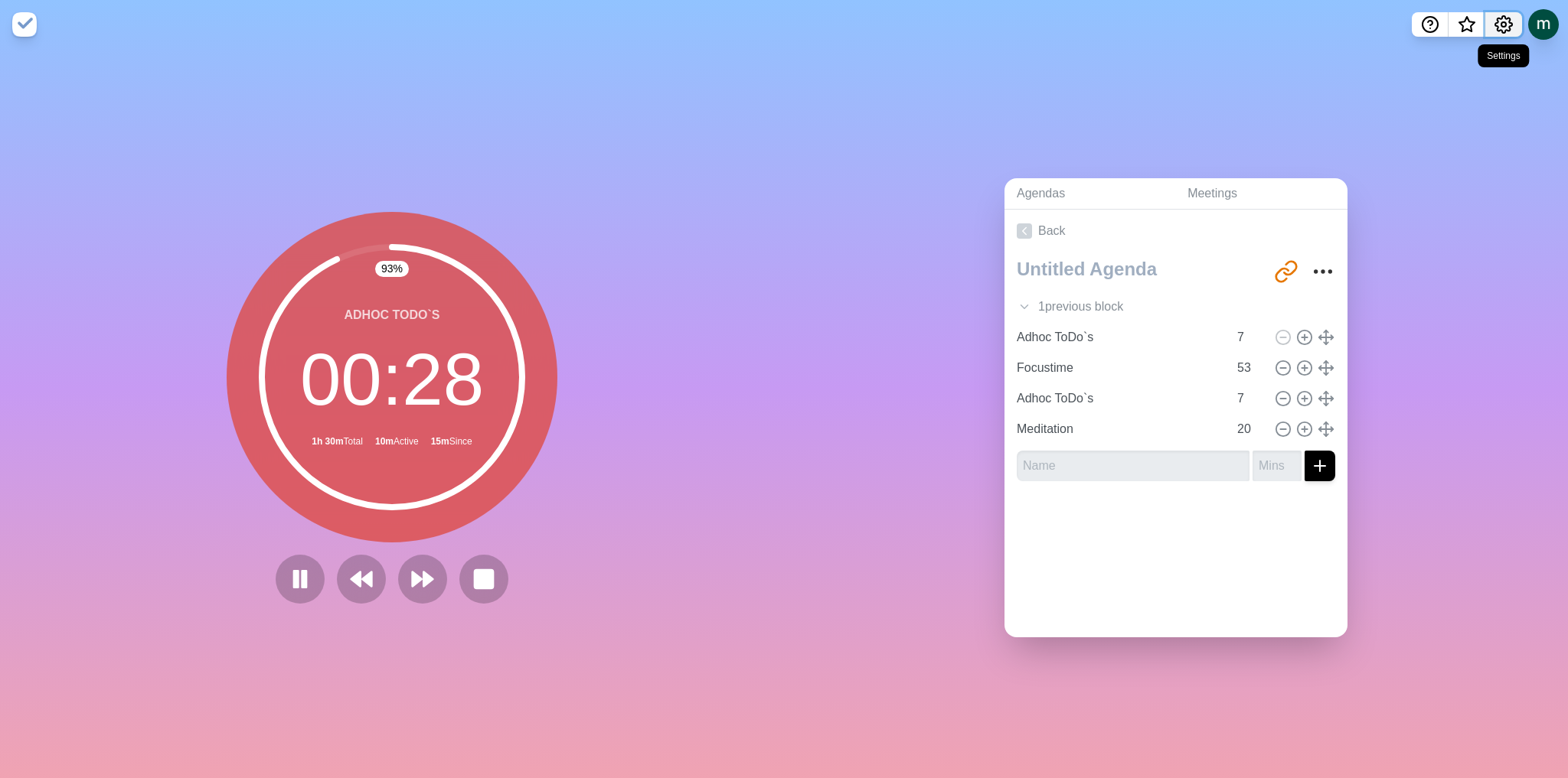
click at [1508, 23] on icon "Settings" at bounding box center [1504, 24] width 18 height 18
click at [1486, 52] on div "Preferences" at bounding box center [1456, 58] width 132 height 31
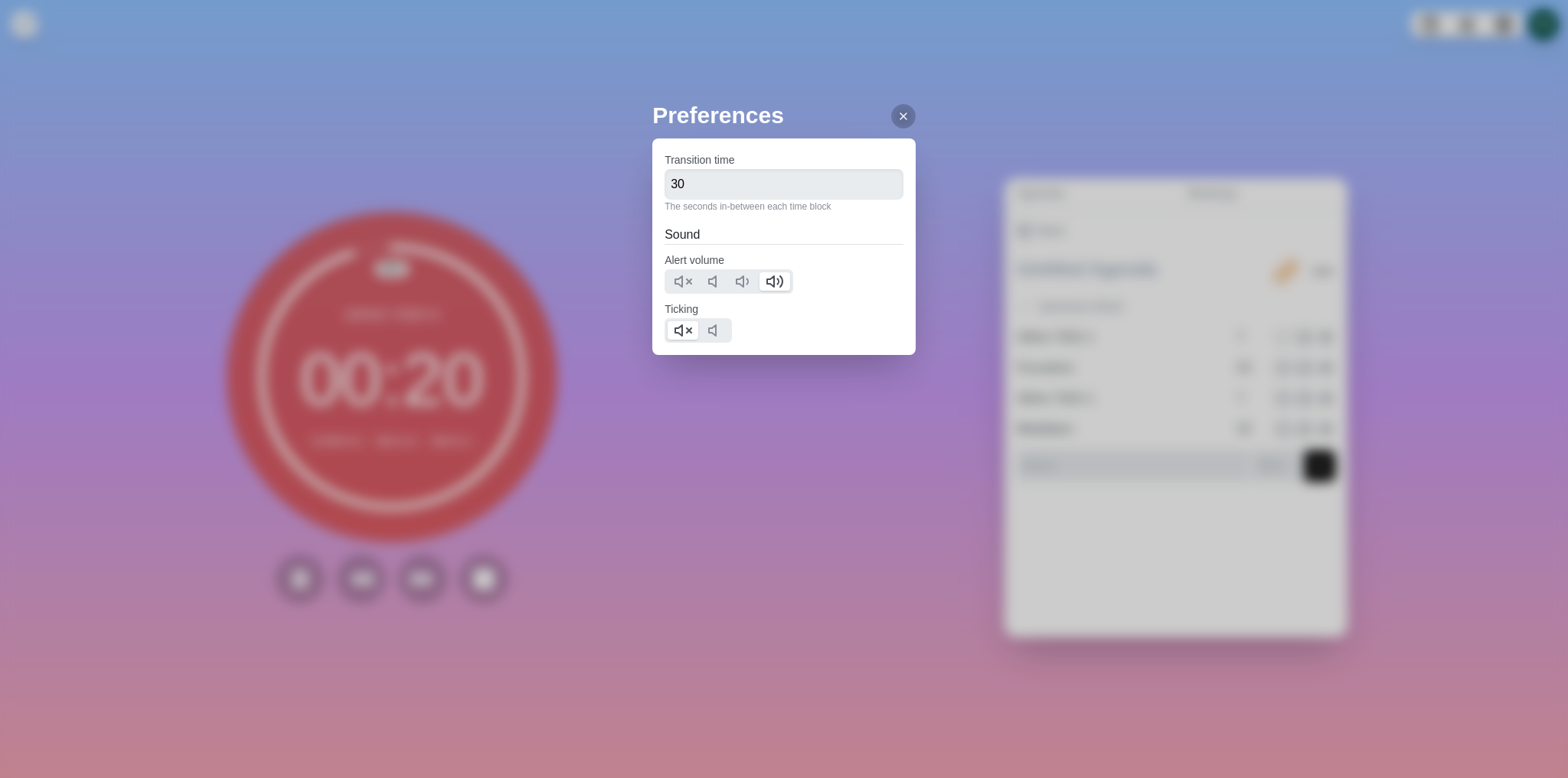
click at [791, 430] on div "Preferences Transition time 30 The seconds in-between each time block Sound Ale…" at bounding box center [784, 389] width 1568 height 778
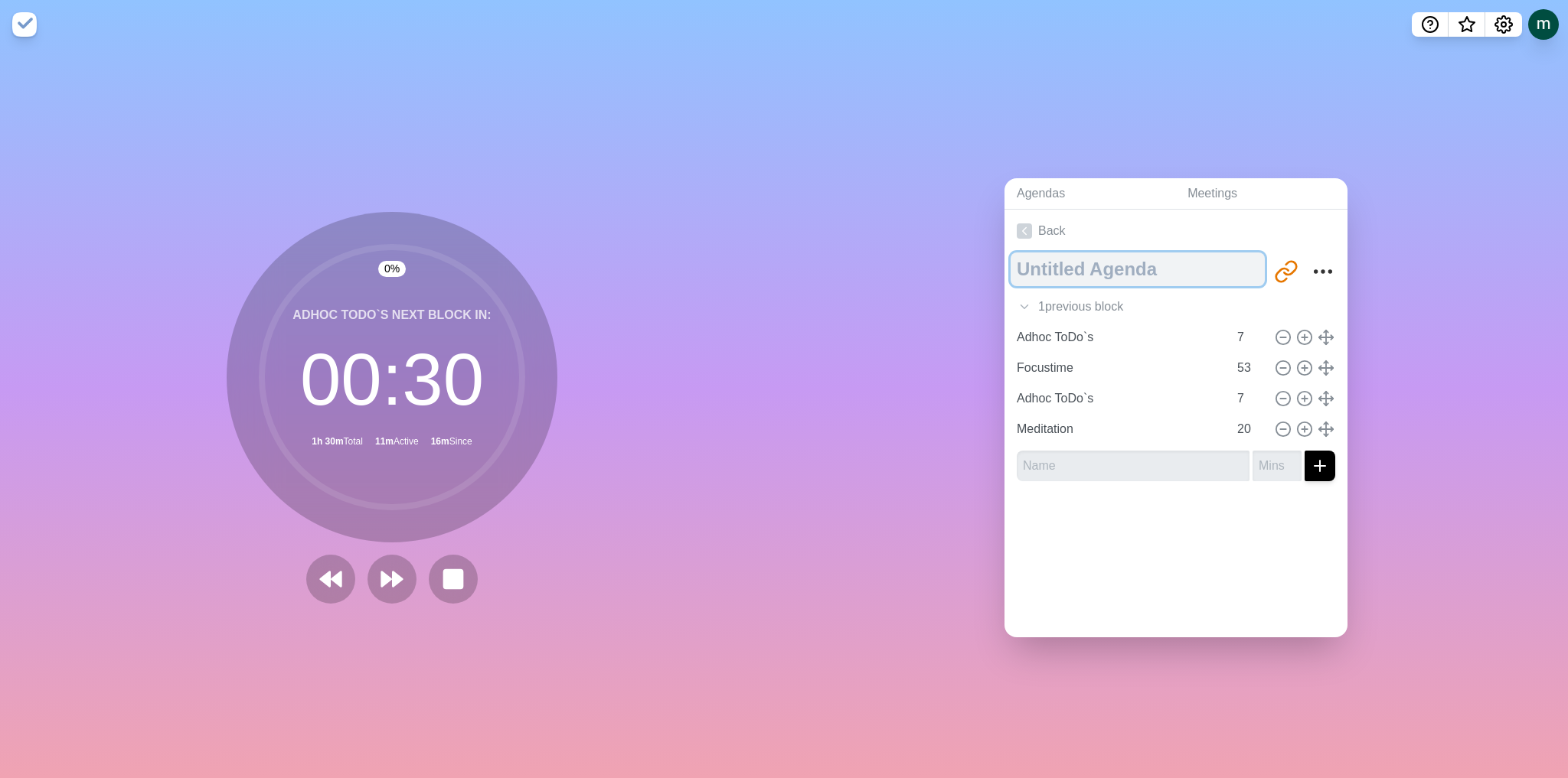
click at [1085, 270] on textarea at bounding box center [1137, 270] width 254 height 33
type textarea "Time blocks"
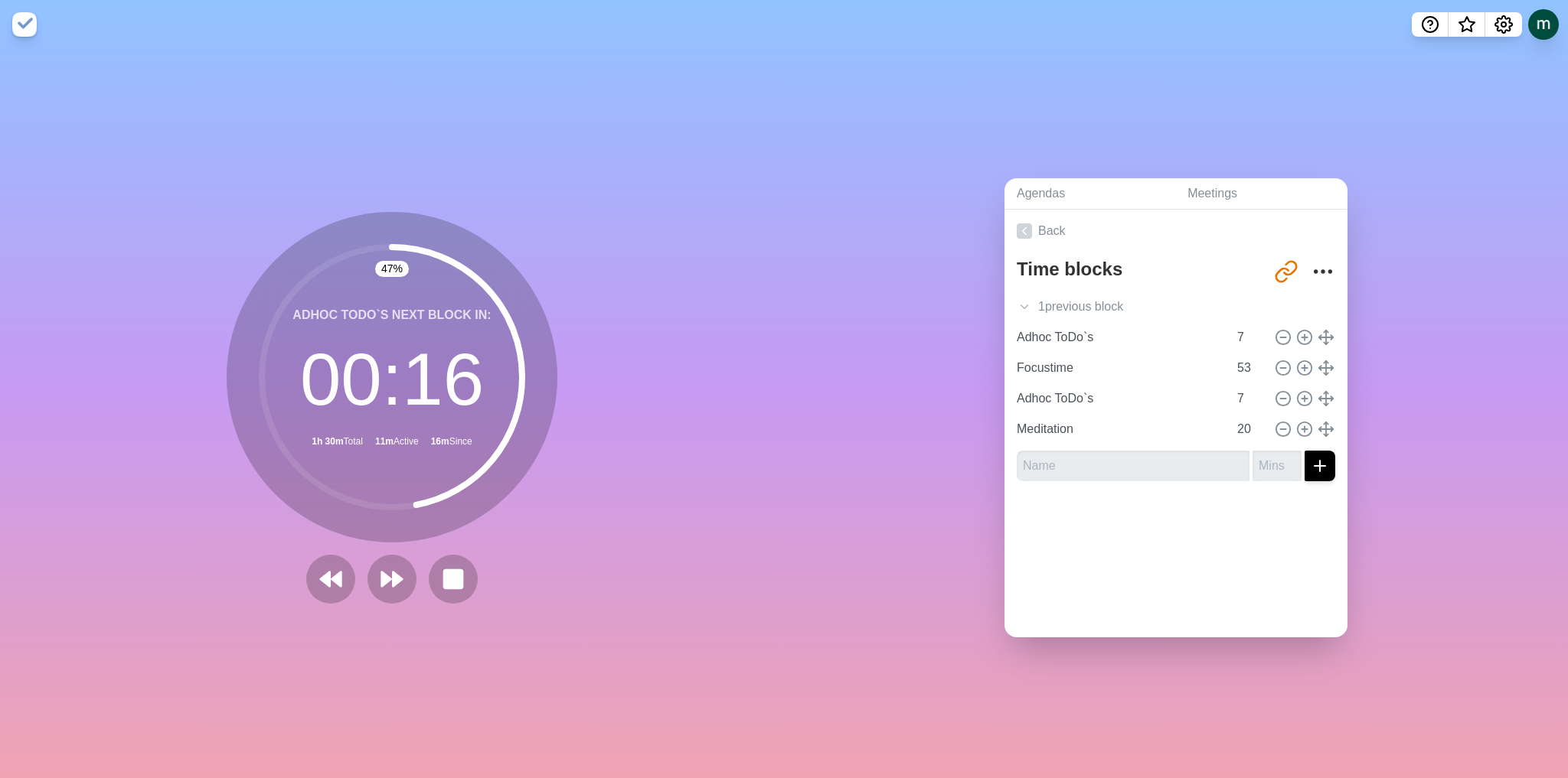
click at [1070, 523] on div at bounding box center [1175, 523] width 343 height 61
